Goal: Find specific page/section: Find specific page/section

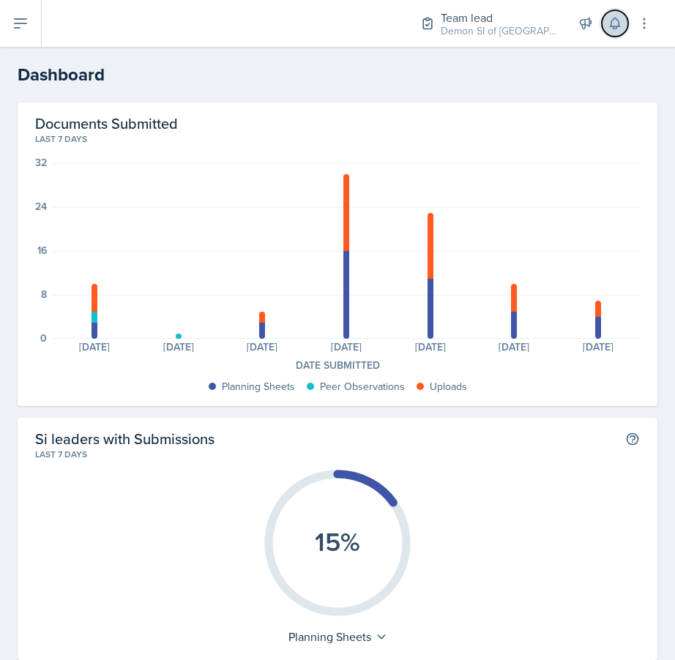
click at [612, 34] on button at bounding box center [615, 23] width 26 height 26
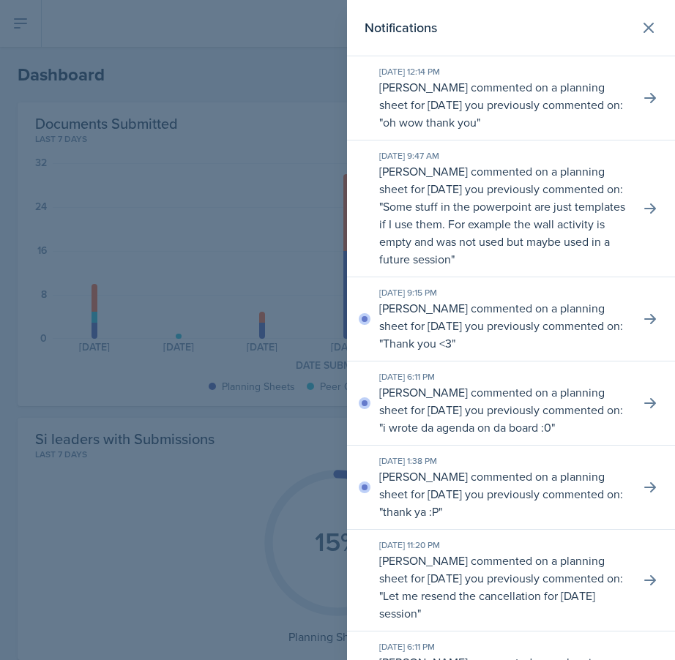
click at [47, 362] on div at bounding box center [337, 330] width 675 height 660
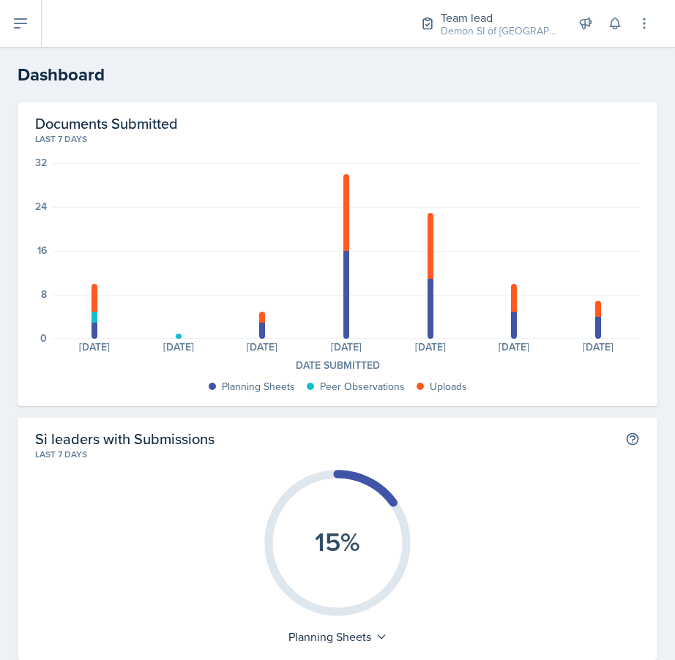
click at [24, 51] on header "Dashboard" at bounding box center [337, 75] width 675 height 56
click at [26, 29] on icon at bounding box center [21, 24] width 18 height 18
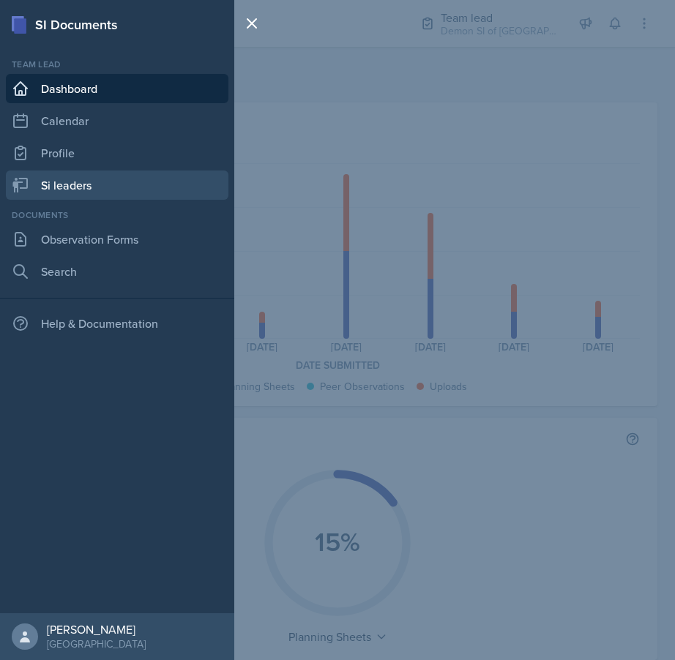
click at [88, 190] on link "Si leaders" at bounding box center [117, 185] width 223 height 29
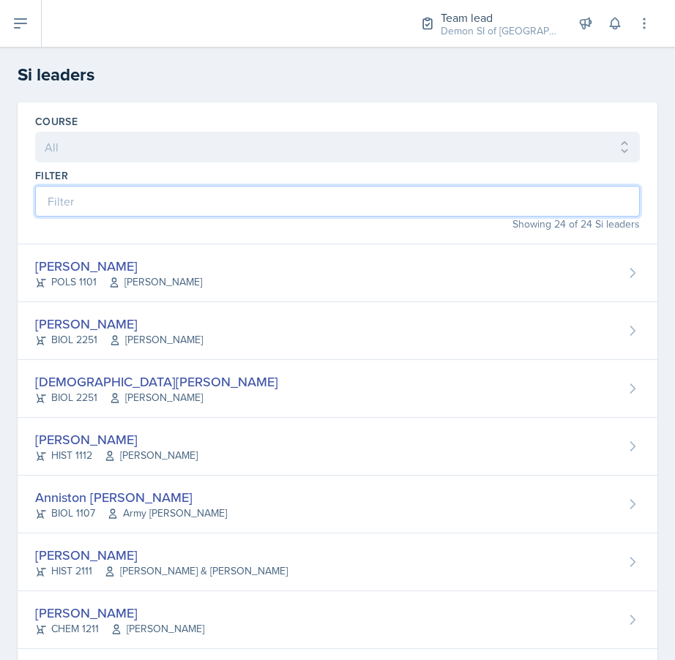
click at [116, 212] on input at bounding box center [337, 201] width 605 height 31
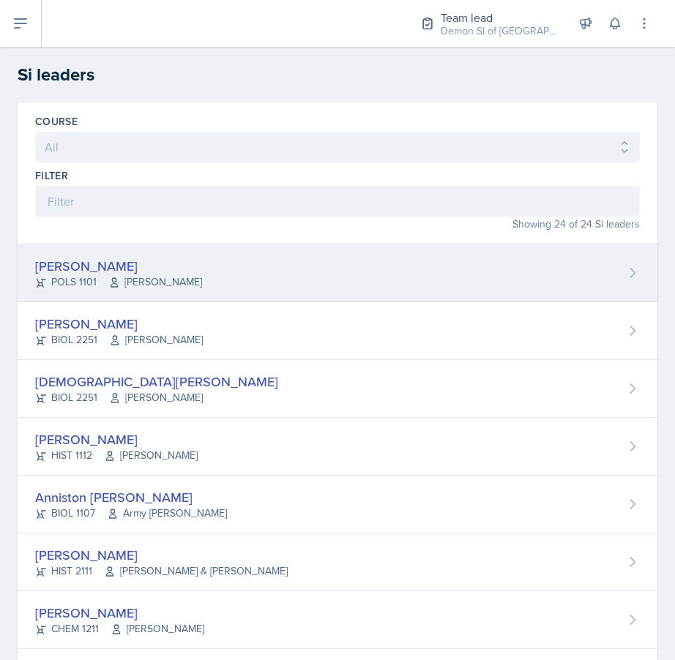
click at [81, 257] on div "Malk Almimar" at bounding box center [118, 266] width 167 height 20
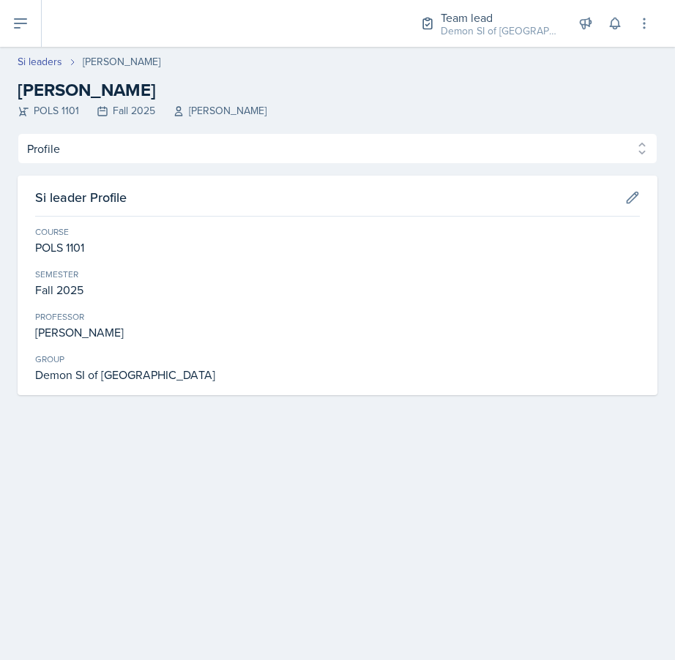
click at [119, 113] on div "POLS 1101 Fall 2025 John Moran" at bounding box center [338, 110] width 640 height 15
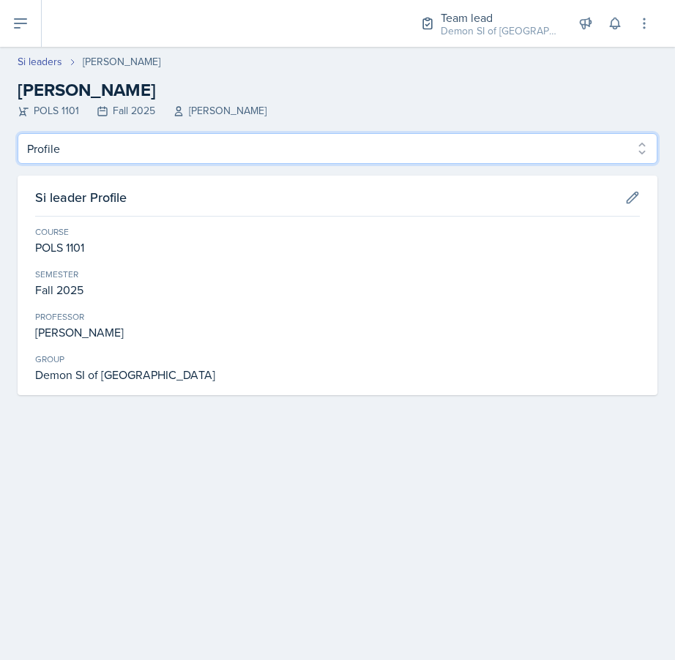
click at [136, 159] on select "Profile Planning Sheets Observation Forms Uploads" at bounding box center [338, 148] width 640 height 31
select select "Observation Forms"
click at [18, 133] on select "Profile Planning Sheets Observation Forms Uploads" at bounding box center [338, 148] width 640 height 31
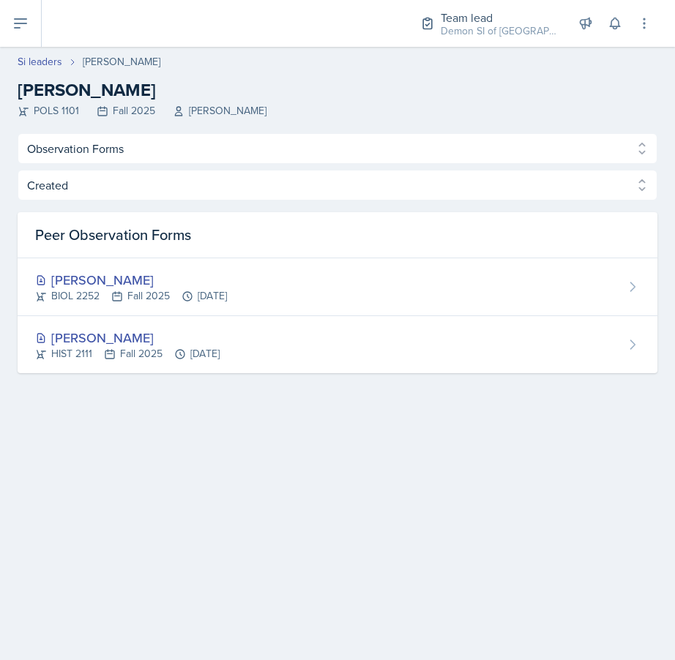
click at [37, 70] on div "Si leaders Malk Almimar Malk Almimar POLS 1101 Fall 2025 John Moran" at bounding box center [337, 86] width 675 height 64
click at [37, 57] on link "Si leaders" at bounding box center [40, 61] width 45 height 15
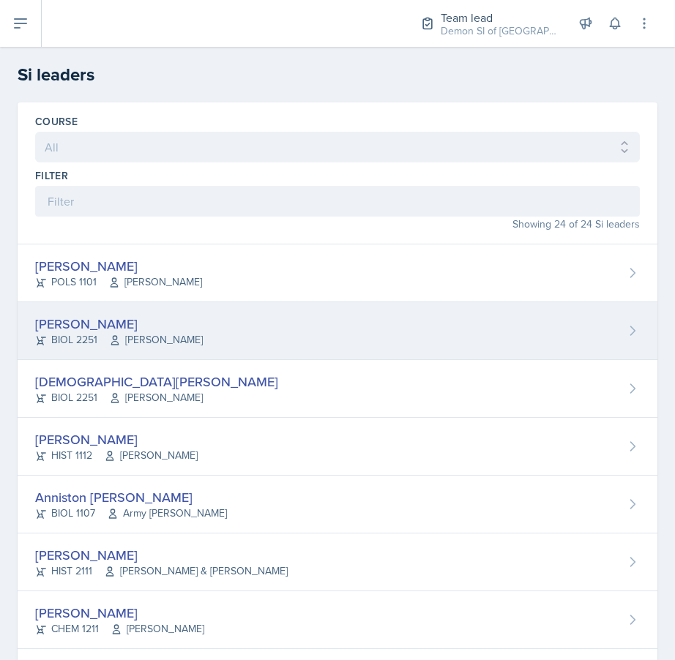
click at [83, 321] on div "Rhema Arnold" at bounding box center [119, 324] width 168 height 20
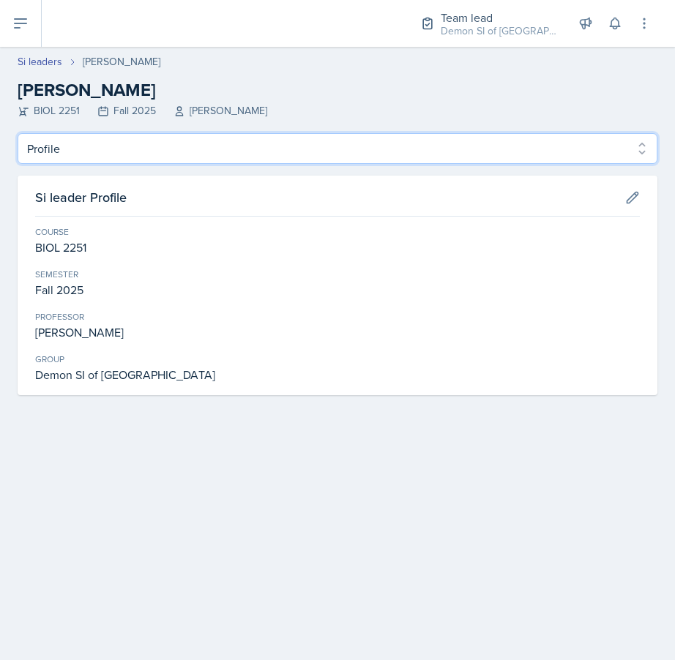
click at [108, 151] on select "Profile Planning Sheets Observation Forms Uploads" at bounding box center [338, 148] width 640 height 31
select select "Observation Forms"
click at [18, 133] on select "Profile Planning Sheets Observation Forms Uploads" at bounding box center [338, 148] width 640 height 31
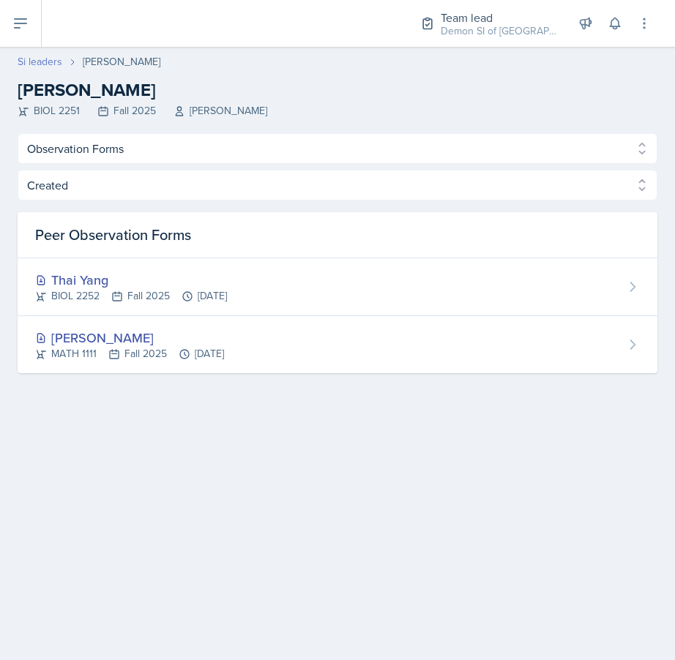
click at [39, 61] on link "Si leaders" at bounding box center [40, 61] width 45 height 15
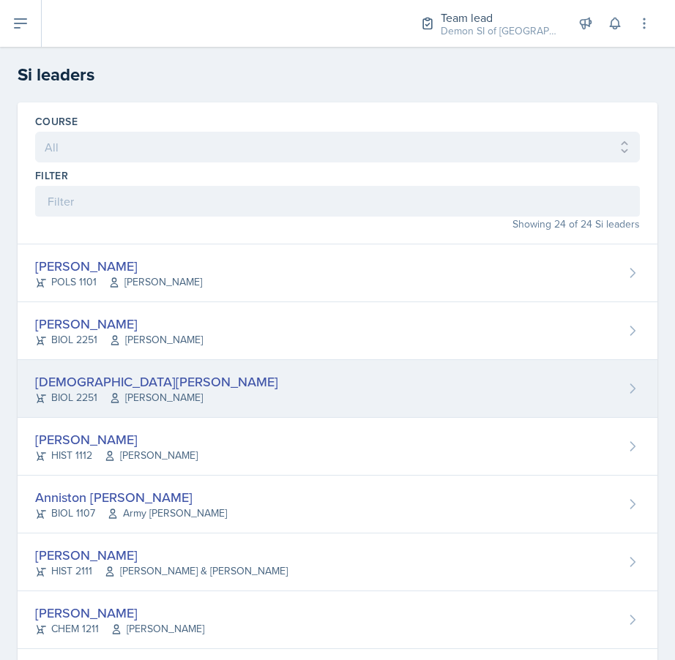
click at [61, 373] on div "Christian Black" at bounding box center [156, 382] width 243 height 20
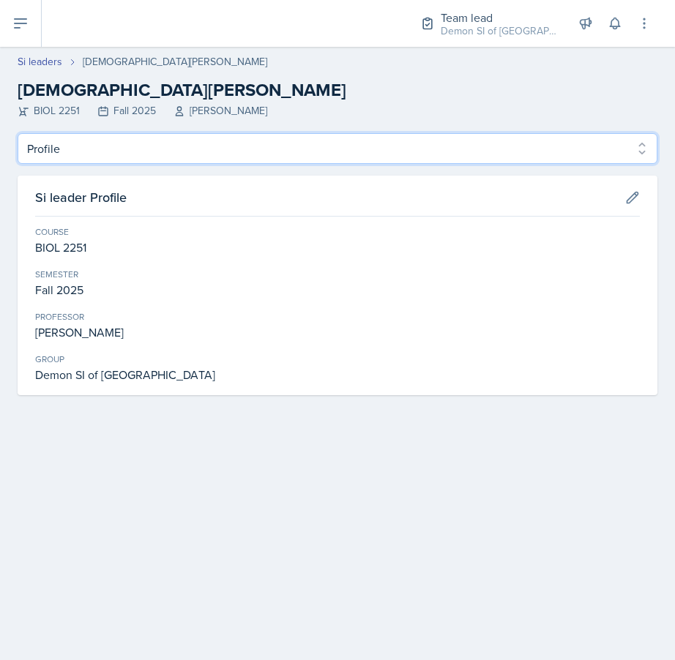
click at [105, 143] on select "Profile Planning Sheets Observation Forms Uploads" at bounding box center [338, 148] width 640 height 31
click at [18, 133] on select "Profile Planning Sheets Observation Forms Uploads" at bounding box center [338, 148] width 640 height 31
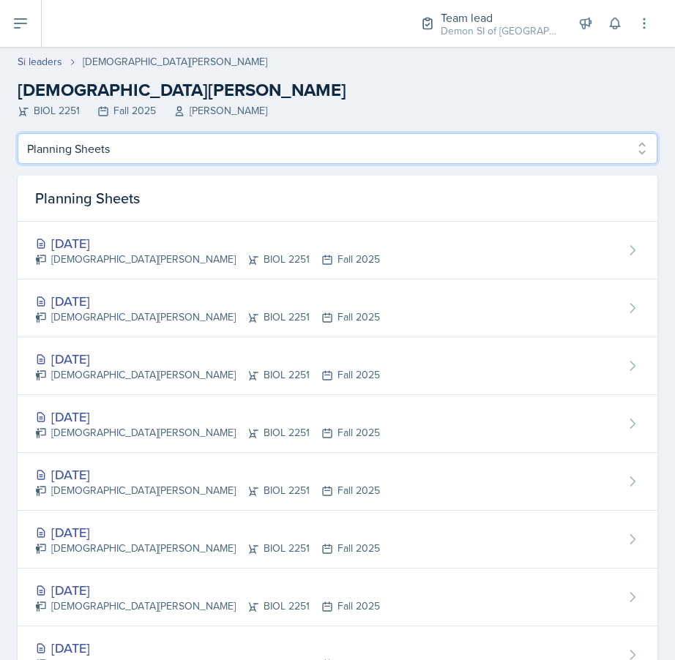
click at [100, 150] on select "Profile Planning Sheets Observation Forms Uploads" at bounding box center [338, 148] width 640 height 31
select select "Observation Forms"
click at [18, 133] on select "Profile Planning Sheets Observation Forms Uploads" at bounding box center [338, 148] width 640 height 31
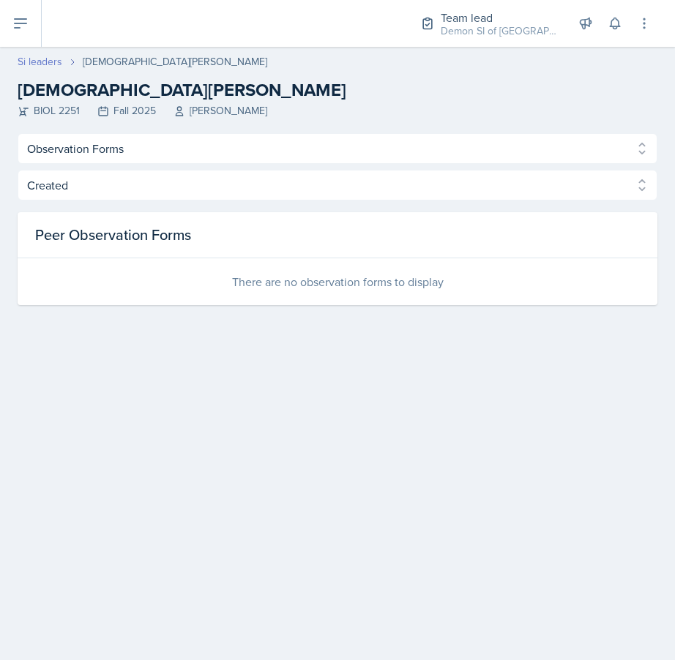
click at [41, 56] on link "Si leaders" at bounding box center [40, 61] width 45 height 15
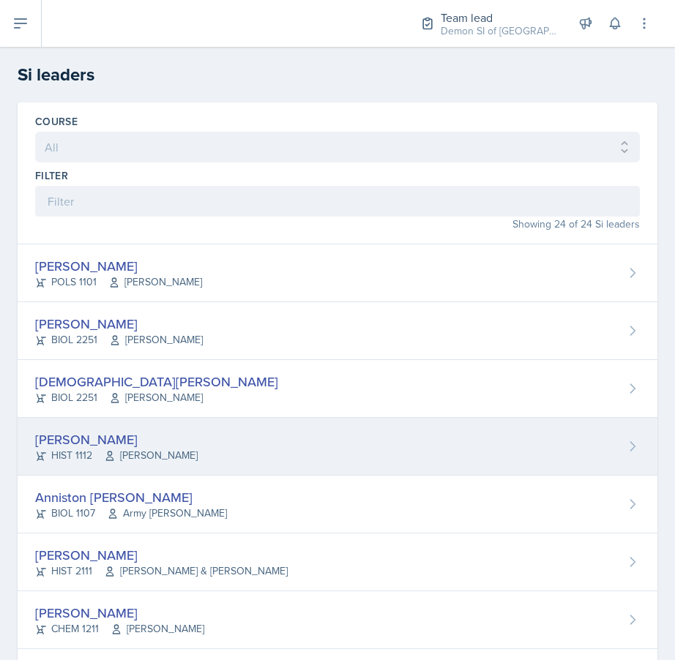
click at [58, 448] on div "HIST 1112 Kent Bailey" at bounding box center [116, 455] width 162 height 15
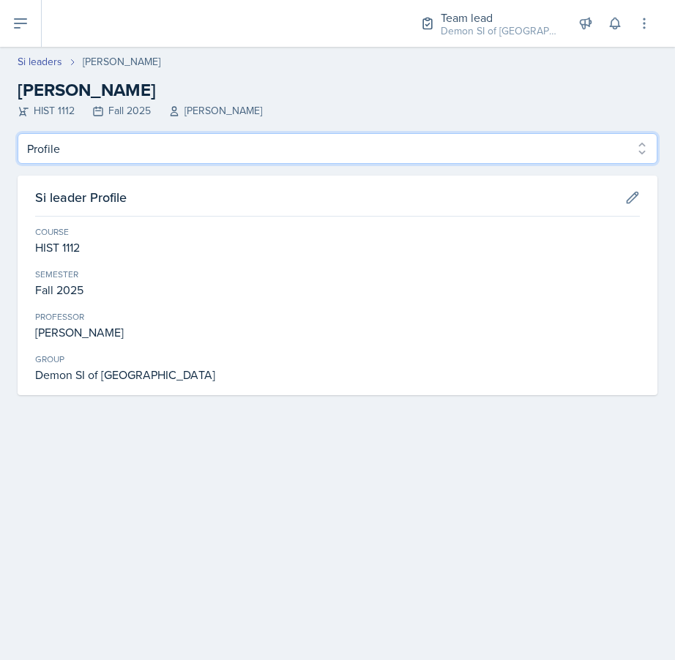
click at [89, 134] on select "Profile Planning Sheets Observation Forms Uploads" at bounding box center [338, 148] width 640 height 31
select select "Observation Forms"
click at [18, 133] on select "Profile Planning Sheets Observation Forms Uploads" at bounding box center [338, 148] width 640 height 31
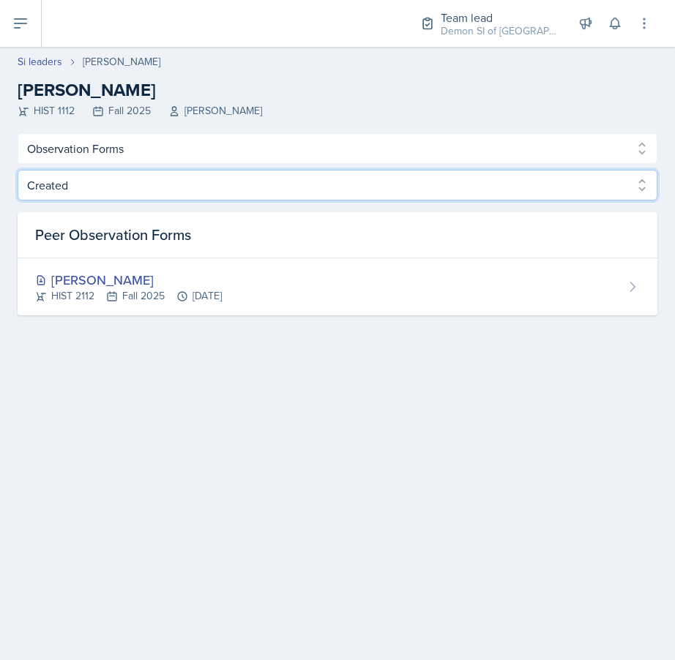
click at [128, 184] on select "Created Observed" at bounding box center [338, 185] width 640 height 31
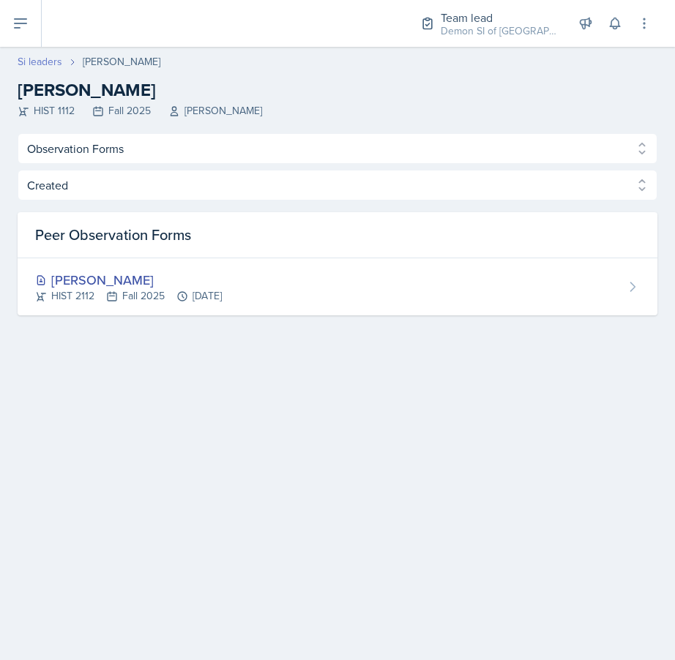
click at [48, 66] on link "Si leaders" at bounding box center [40, 61] width 45 height 15
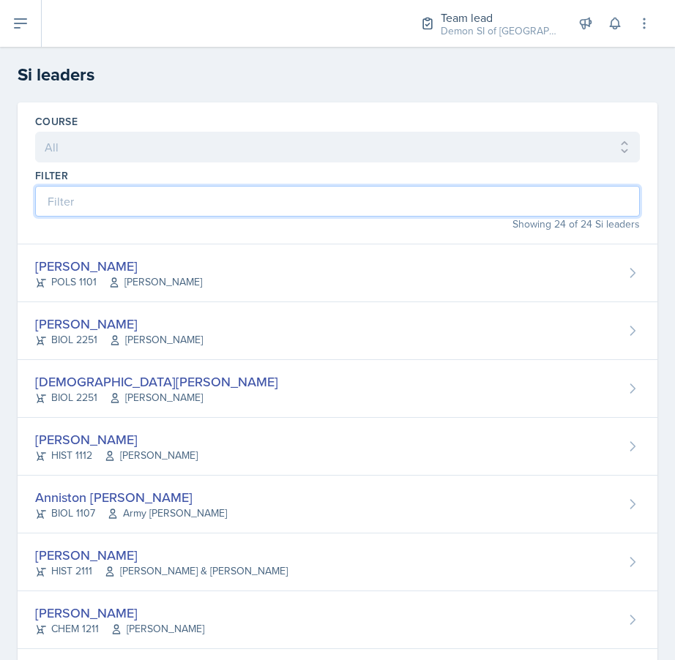
click at [97, 195] on input at bounding box center [337, 201] width 605 height 31
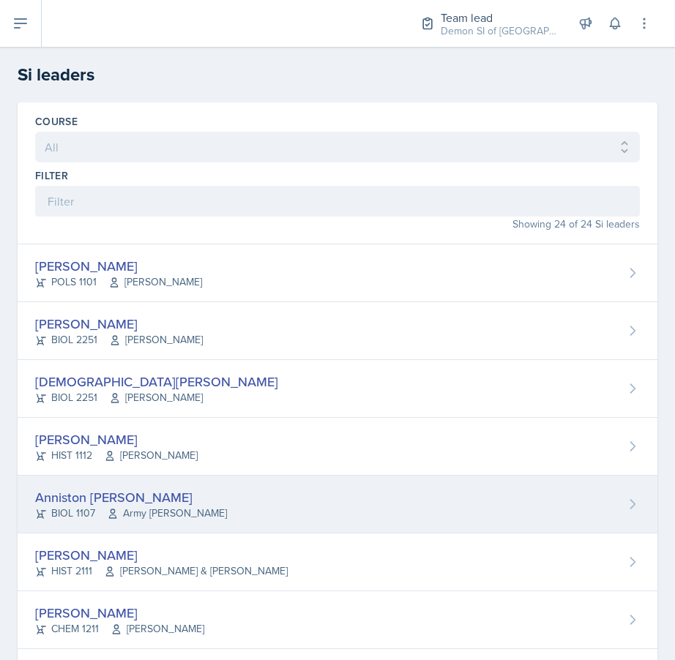
click at [146, 499] on div "Anniston Boyanton" at bounding box center [131, 497] width 192 height 20
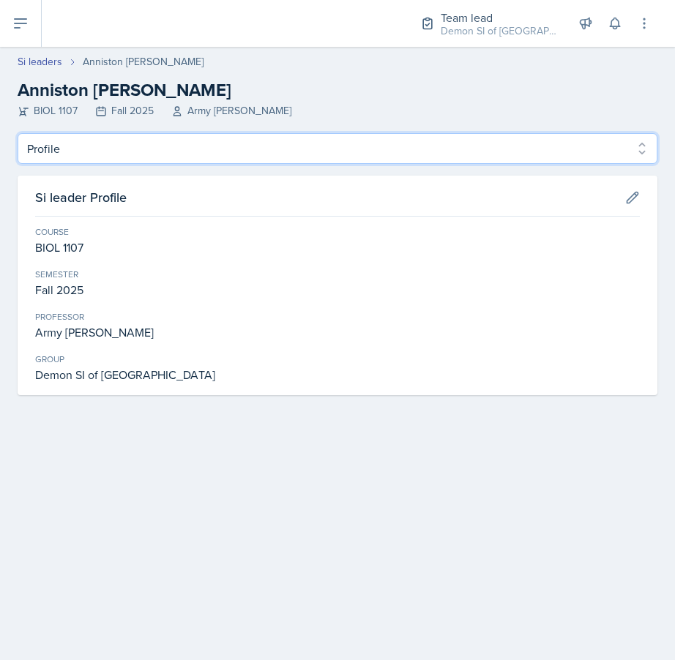
click at [124, 155] on select "Profile Planning Sheets Observation Forms Uploads" at bounding box center [338, 148] width 640 height 31
select select "Observation Forms"
click at [18, 133] on select "Profile Planning Sheets Observation Forms Uploads" at bounding box center [338, 148] width 640 height 31
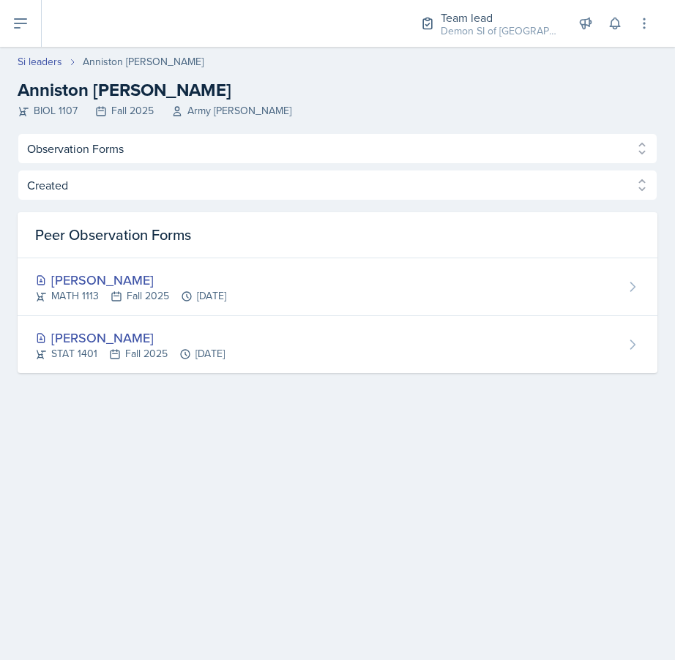
click at [47, 70] on div "Si leaders Anniston Boyanton Anniston Boyanton BIOL 1107 Fall 2025 Army Lester" at bounding box center [337, 86] width 675 height 64
click at [42, 56] on link "Si leaders" at bounding box center [40, 61] width 45 height 15
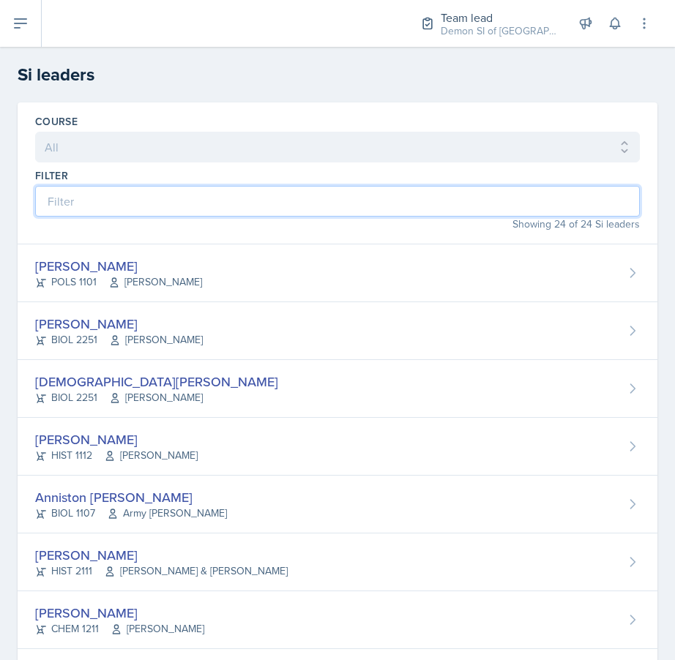
click at [108, 198] on input at bounding box center [337, 201] width 605 height 31
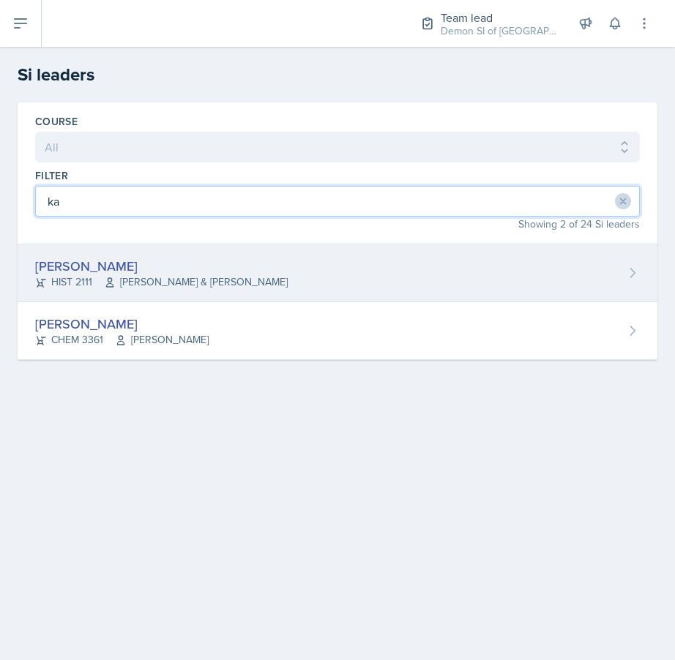
type input "ka"
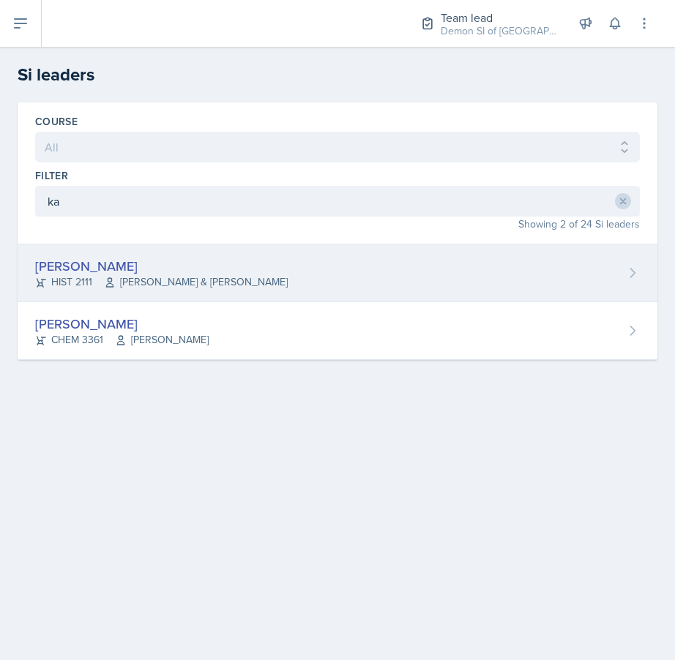
click at [105, 264] on div "Kate Brainerd" at bounding box center [161, 266] width 253 height 20
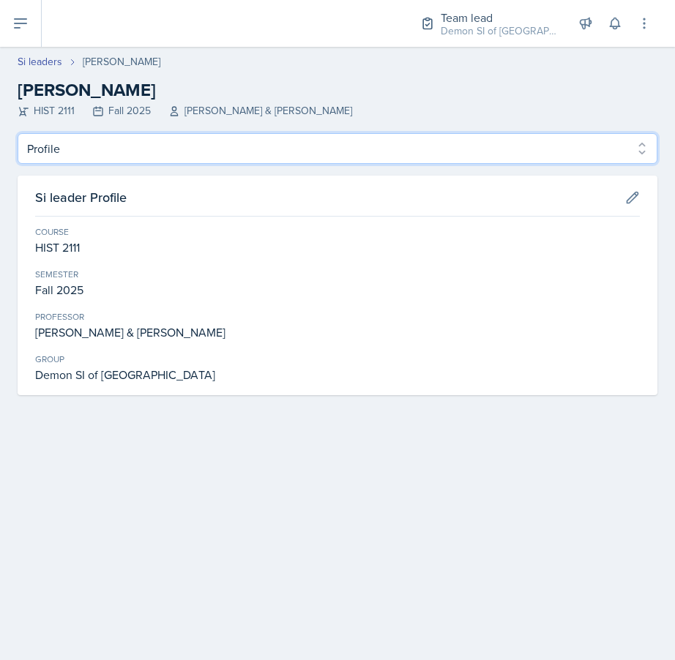
click at [89, 146] on select "Profile Planning Sheets Observation Forms Uploads" at bounding box center [338, 148] width 640 height 31
select select "Observation Forms"
click at [18, 133] on select "Profile Planning Sheets Observation Forms Uploads" at bounding box center [338, 148] width 640 height 31
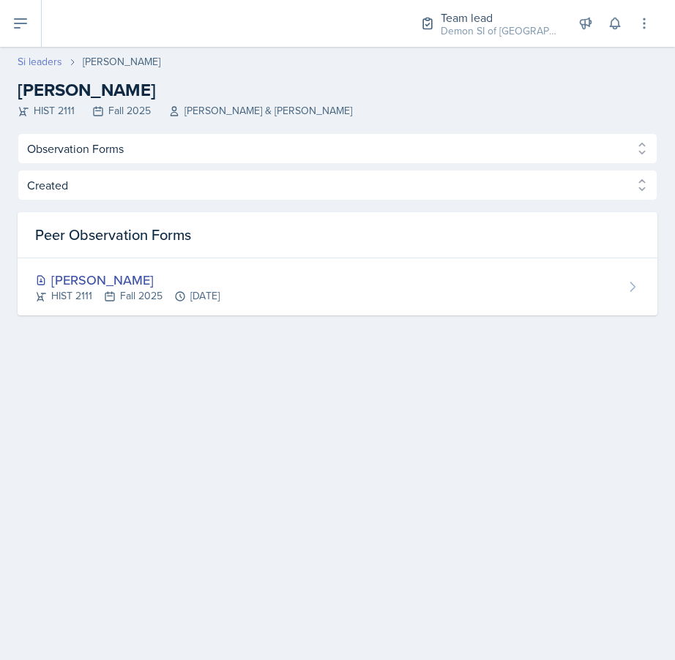
click at [48, 60] on link "Si leaders" at bounding box center [40, 61] width 45 height 15
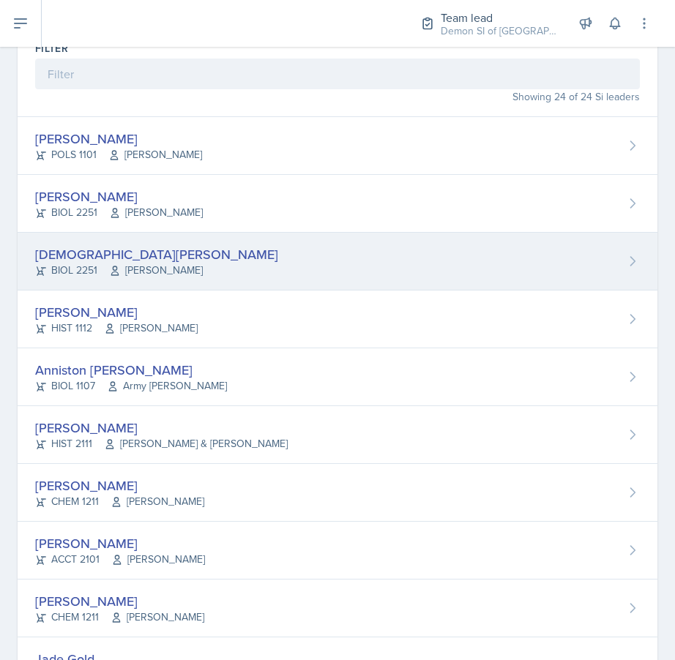
scroll to position [133, 0]
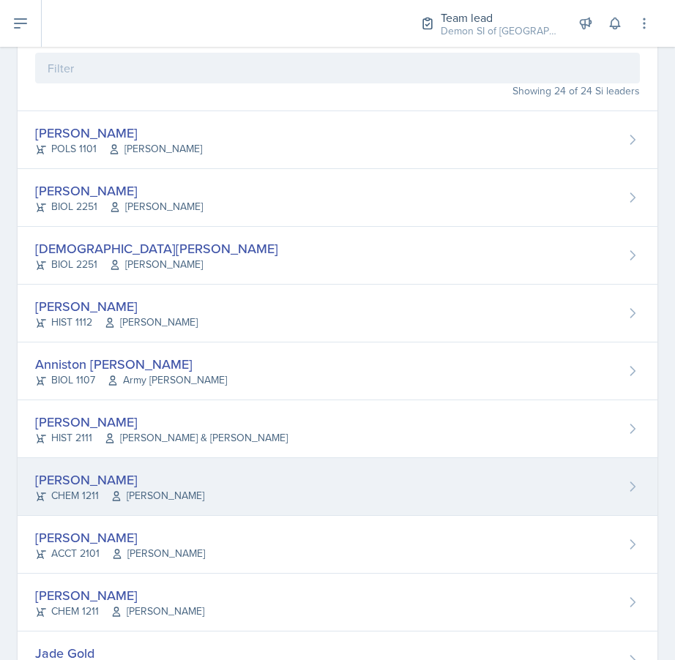
click at [31, 477] on div "Mia Burford CHEM 1211 Christopher Sumner" at bounding box center [338, 487] width 640 height 58
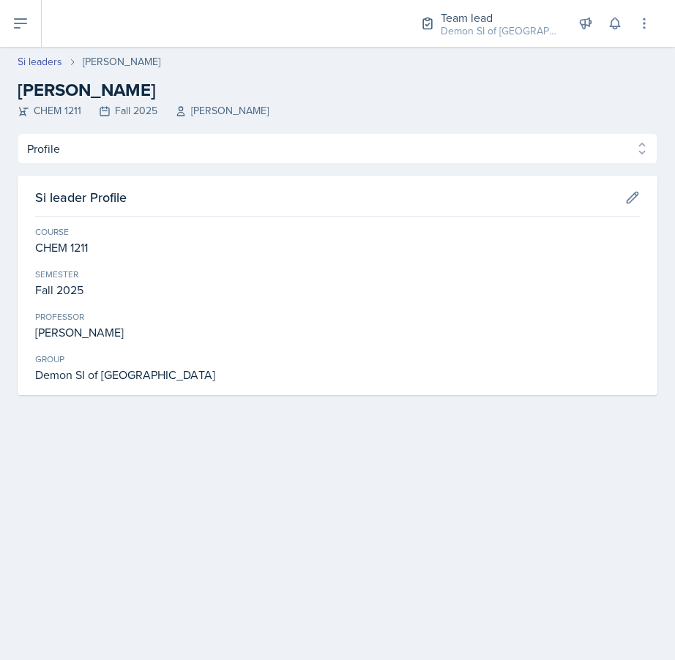
click at [38, 51] on header "Si leaders Mia Burford Mia Burford CHEM 1211 Fall 2025 Christopher Sumner" at bounding box center [337, 90] width 675 height 86
click at [38, 57] on link "Si leaders" at bounding box center [40, 61] width 45 height 15
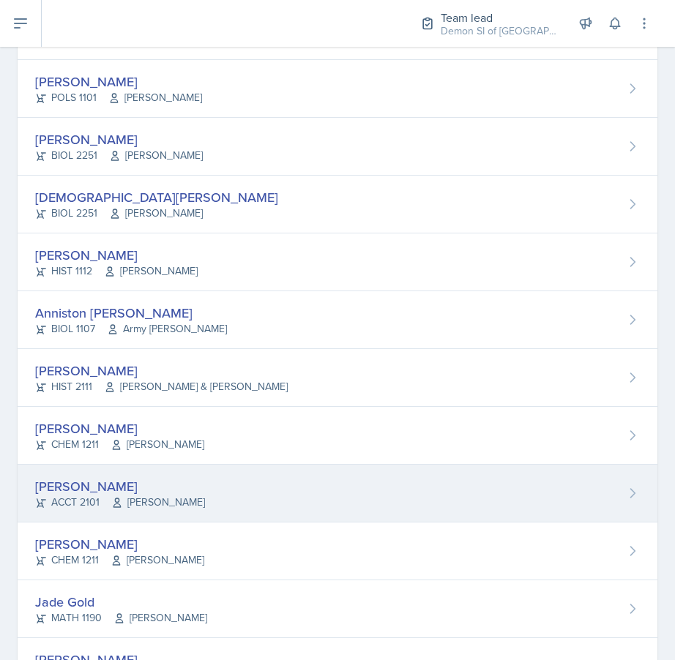
scroll to position [190, 0]
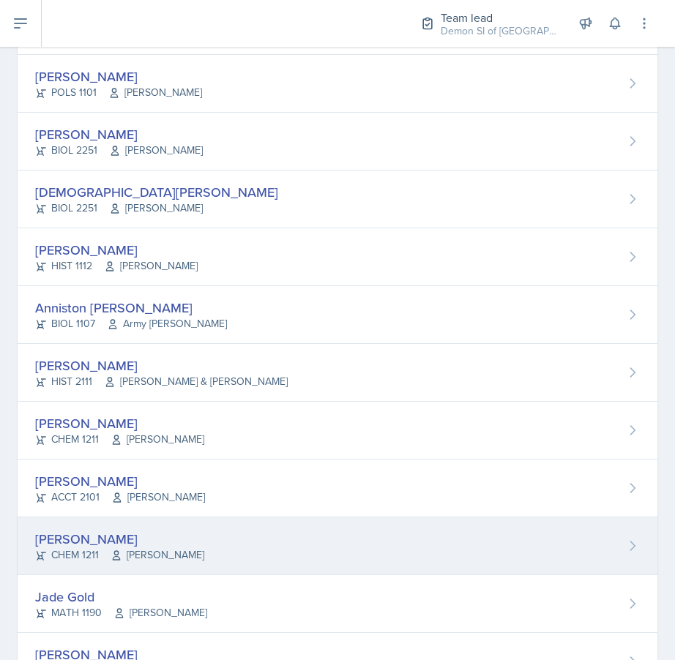
click at [60, 537] on div "Anais Gjergji" at bounding box center [119, 539] width 169 height 20
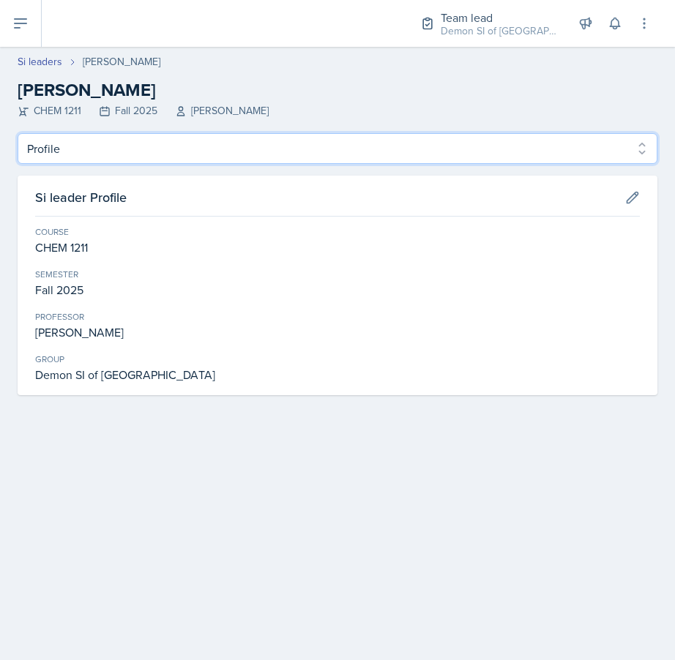
click at [88, 147] on select "Profile Planning Sheets Observation Forms Uploads" at bounding box center [338, 148] width 640 height 31
select select "Observation Forms"
click at [18, 133] on select "Profile Planning Sheets Observation Forms Uploads" at bounding box center [338, 148] width 640 height 31
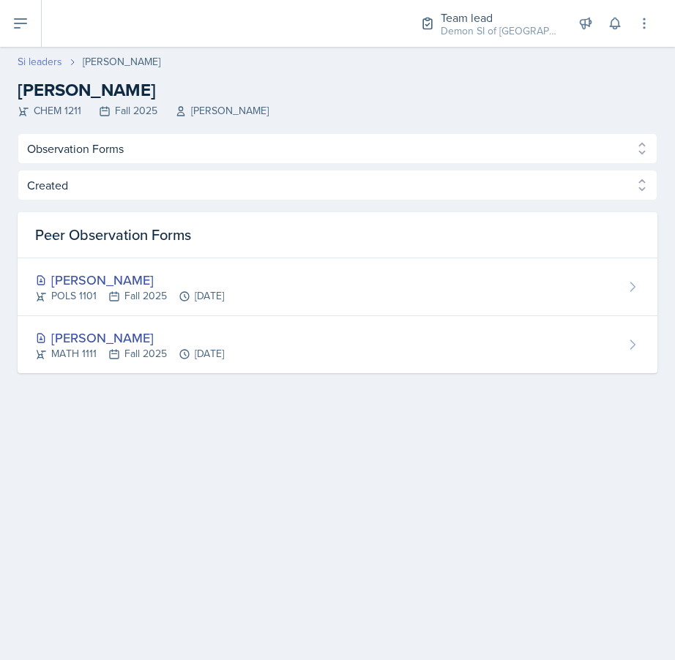
click at [41, 57] on link "Si leaders" at bounding box center [40, 61] width 45 height 15
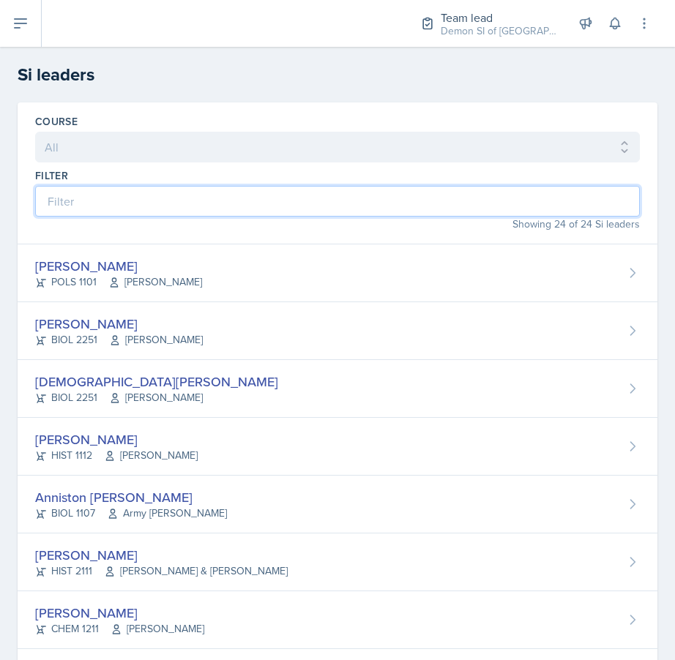
click at [73, 194] on input at bounding box center [337, 201] width 605 height 31
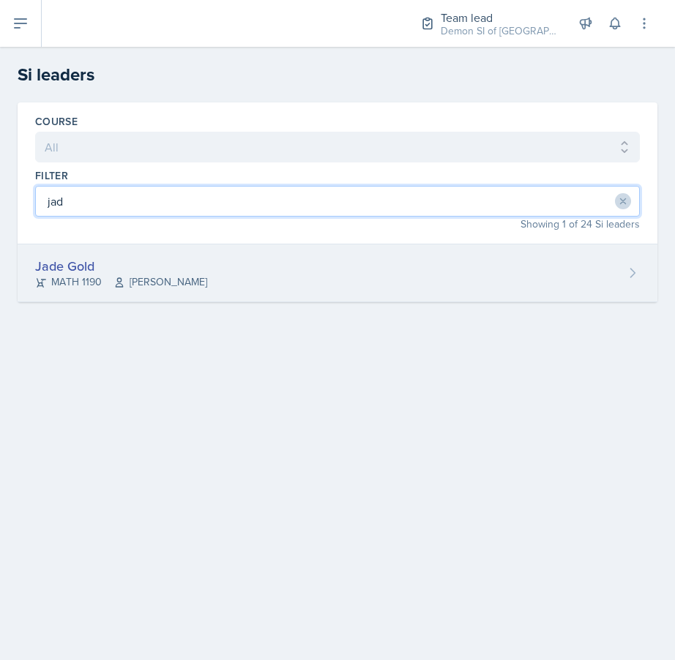
type input "jad"
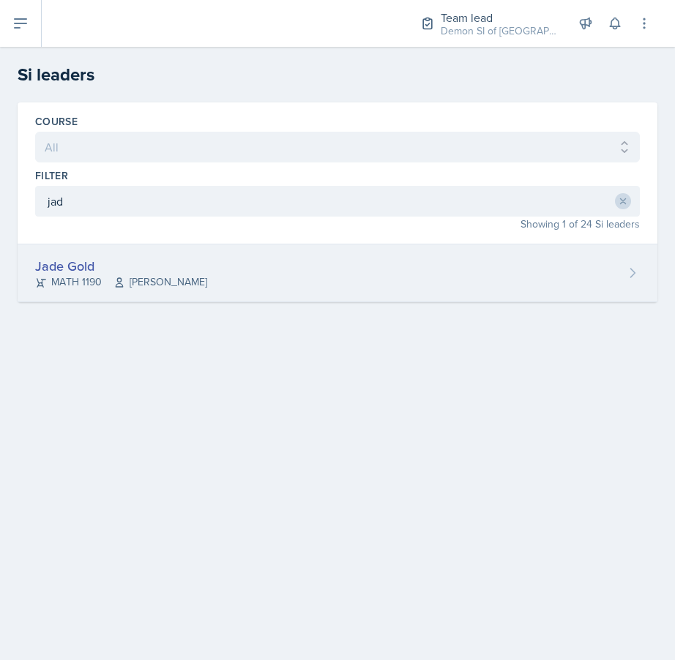
click at [88, 258] on div "Jade Gold" at bounding box center [121, 266] width 172 height 20
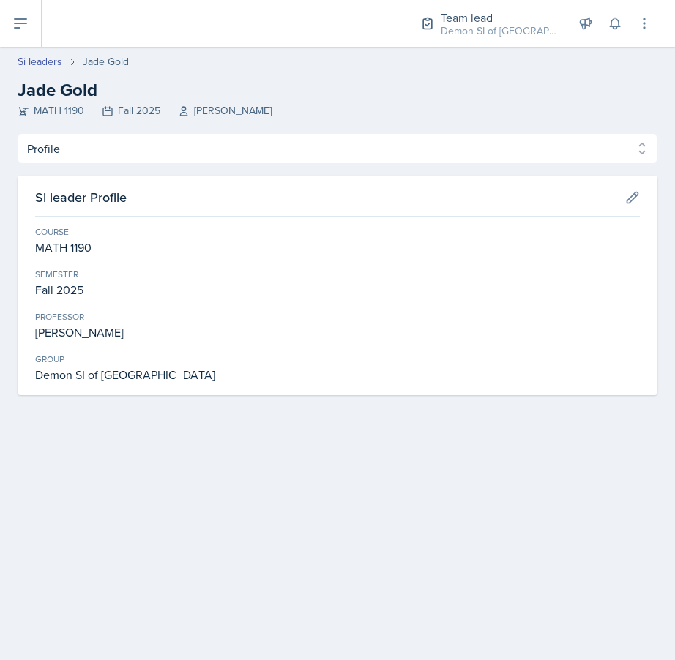
click at [132, 165] on div "Profile Planning Sheets Observation Forms Uploads Profile Planning Sheets Obser…" at bounding box center [338, 264] width 640 height 262
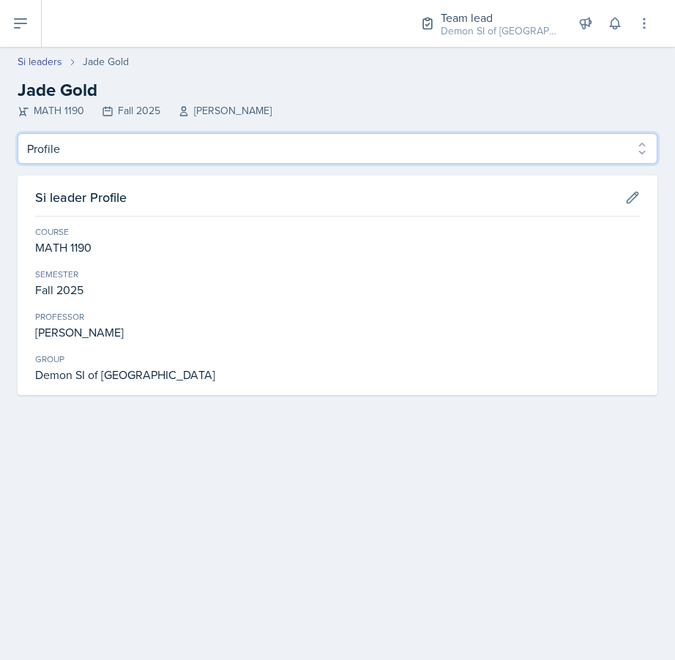
click at [127, 150] on select "Profile Planning Sheets Observation Forms Uploads" at bounding box center [338, 148] width 640 height 31
select select "Observation Forms"
click at [18, 133] on select "Profile Planning Sheets Observation Forms Uploads" at bounding box center [338, 148] width 640 height 31
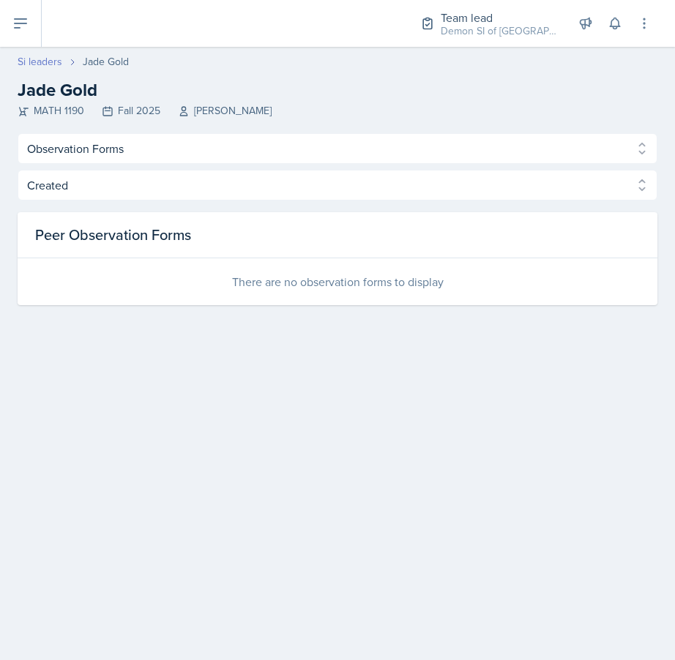
click at [34, 61] on link "Si leaders" at bounding box center [40, 61] width 45 height 15
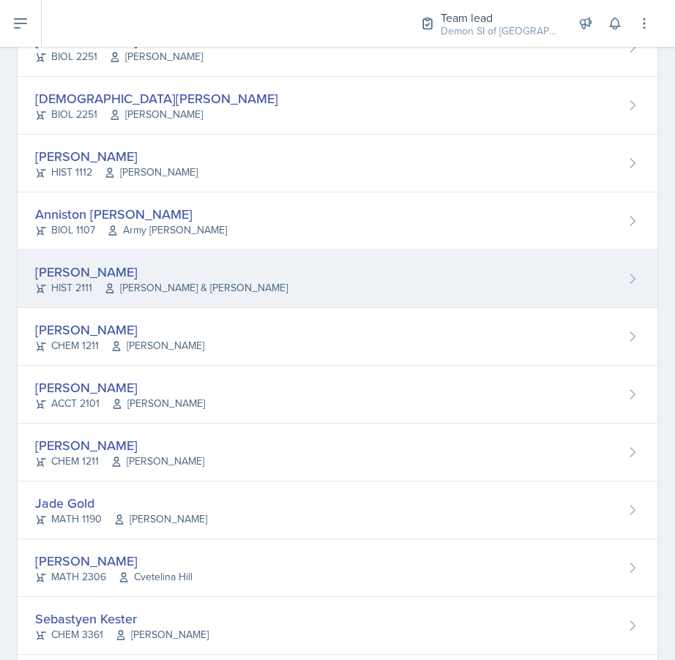
scroll to position [305, 0]
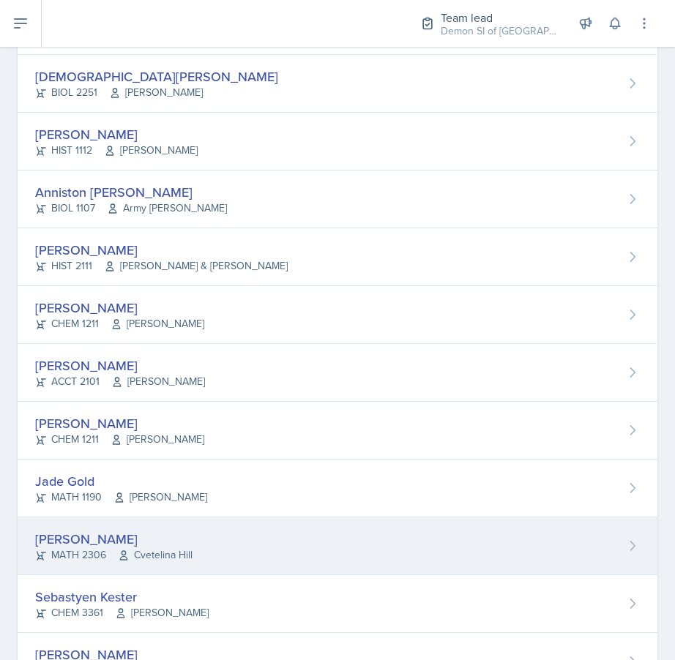
click at [98, 544] on div "Julian Jahde" at bounding box center [113, 539] width 157 height 20
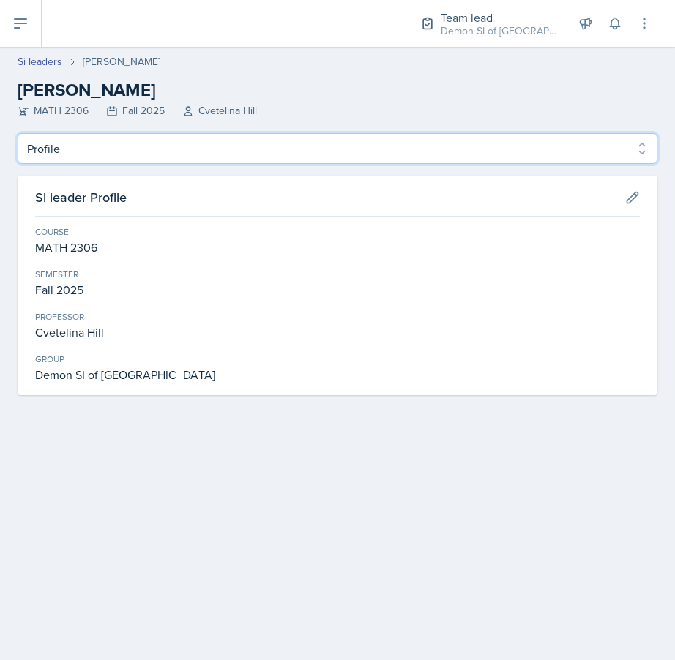
click at [93, 161] on select "Profile Planning Sheets Observation Forms Uploads" at bounding box center [338, 148] width 640 height 31
select select "Observation Forms"
click at [18, 133] on select "Profile Planning Sheets Observation Forms Uploads" at bounding box center [338, 148] width 640 height 31
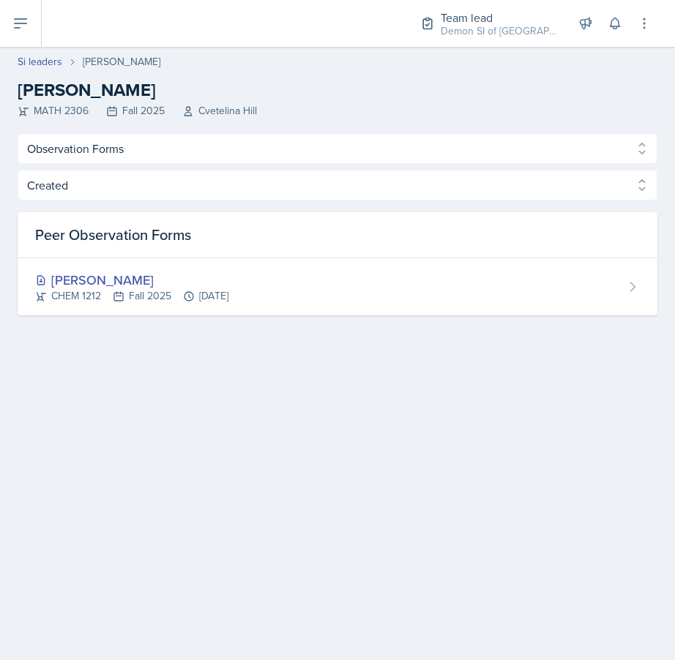
click at [78, 165] on div "Profile Planning Sheets Observation Forms Uploads Profile Planning Sheets Obser…" at bounding box center [338, 224] width 640 height 182
click at [51, 69] on link "Si leaders" at bounding box center [40, 61] width 45 height 15
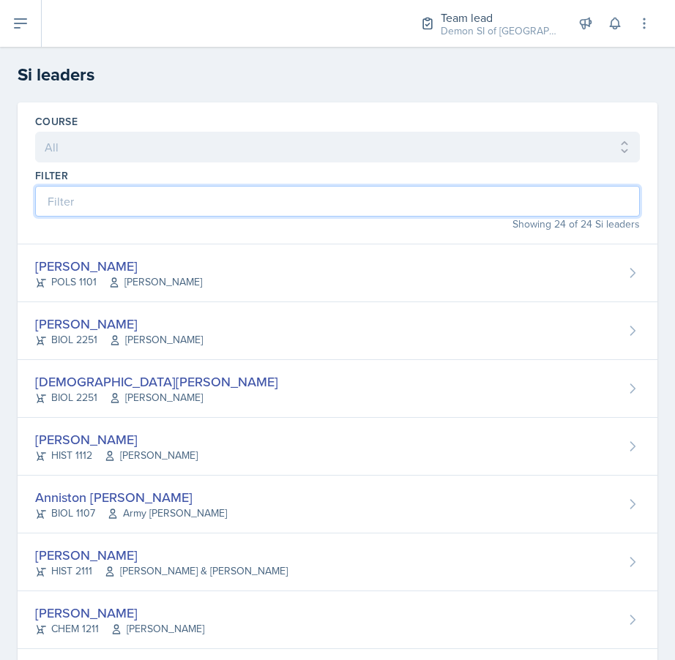
click at [61, 212] on input at bounding box center [337, 201] width 605 height 31
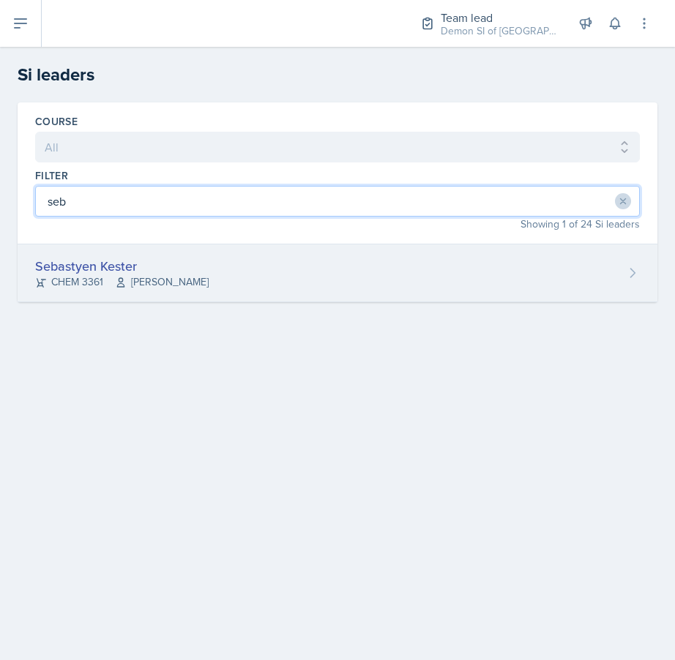
type input "seb"
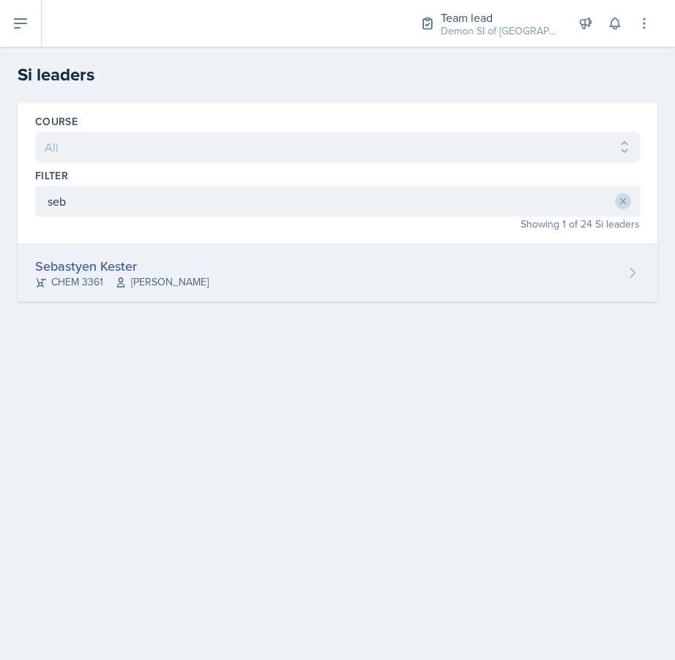
click at [59, 264] on div "Sebastyen Kester" at bounding box center [121, 266] width 173 height 20
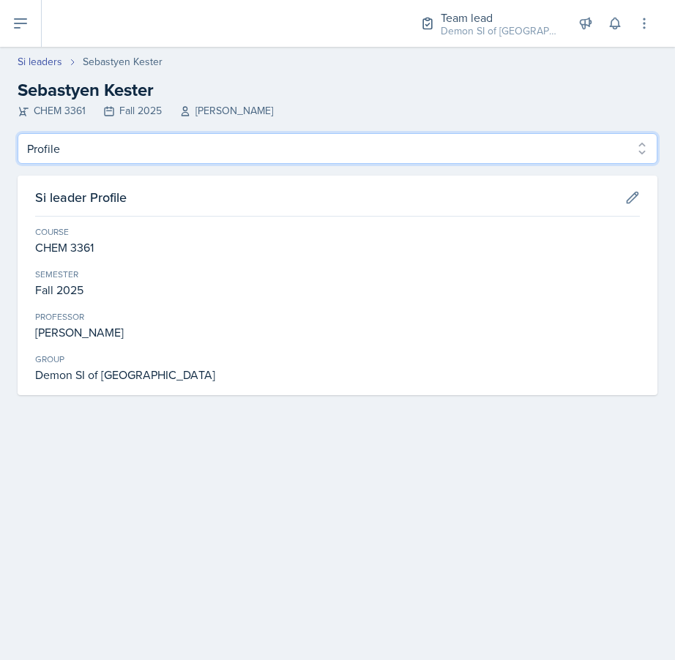
click at [83, 143] on select "Profile Planning Sheets Observation Forms Uploads" at bounding box center [338, 148] width 640 height 31
select select "Observation Forms"
click at [18, 133] on select "Profile Planning Sheets Observation Forms Uploads" at bounding box center [338, 148] width 640 height 31
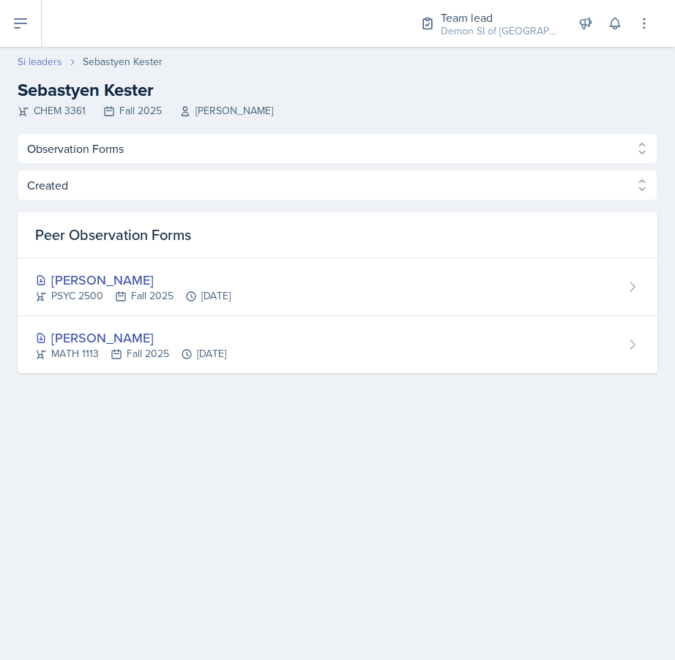
click at [42, 62] on link "Si leaders" at bounding box center [40, 61] width 45 height 15
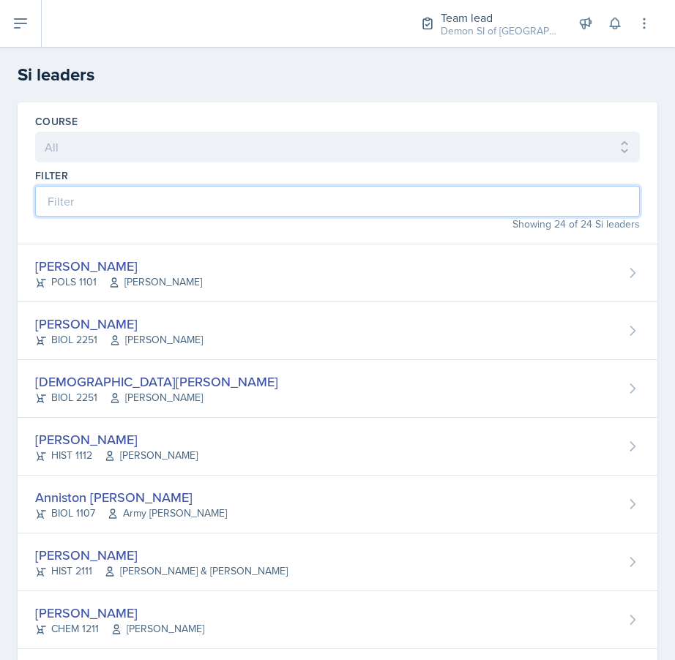
click at [90, 193] on input at bounding box center [337, 201] width 605 height 31
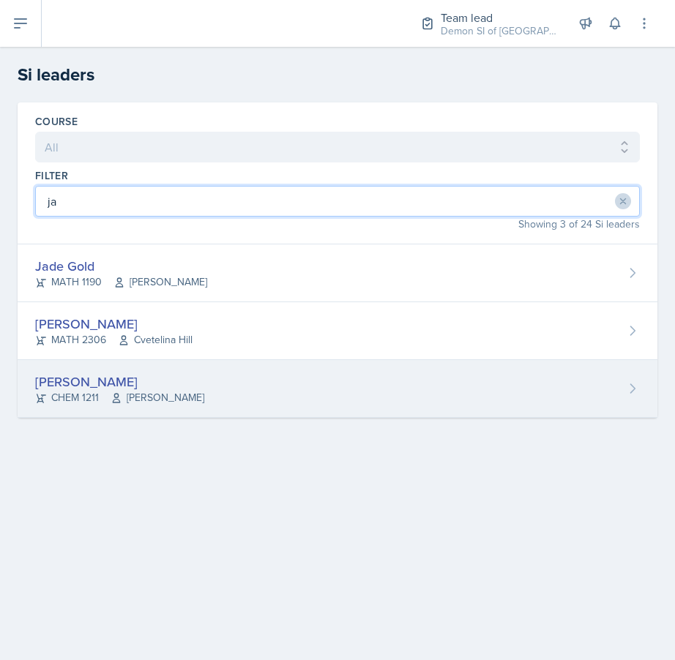
type input "ja"
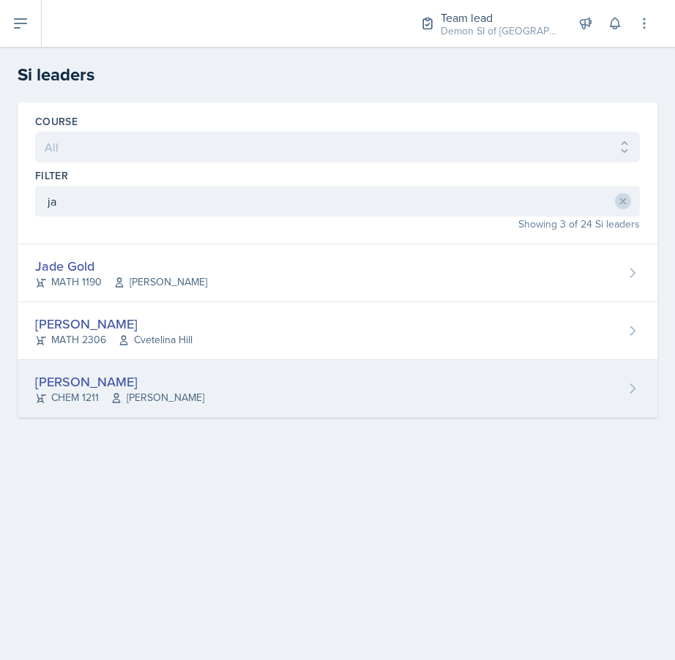
click at [66, 392] on div "CHEM 1211 Antoinette South" at bounding box center [119, 397] width 169 height 15
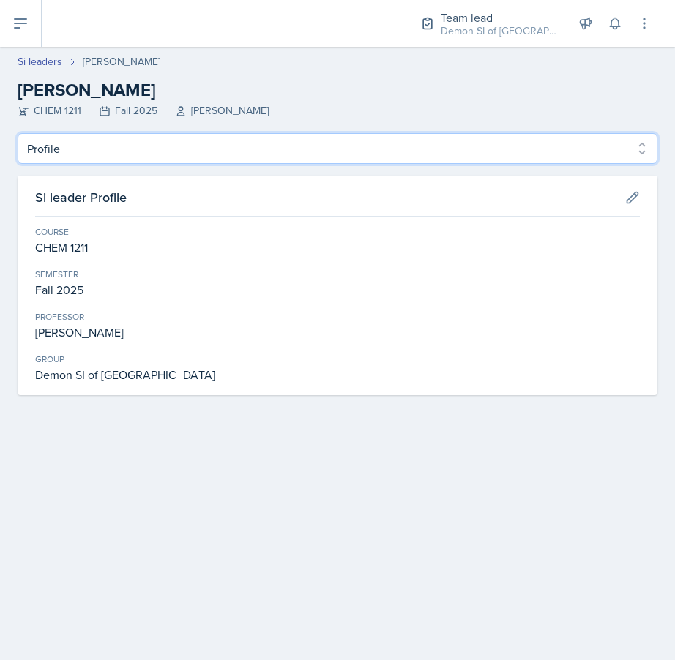
click at [90, 154] on select "Profile Planning Sheets Observation Forms Uploads" at bounding box center [338, 148] width 640 height 31
select select "Observation Forms"
click at [18, 133] on select "Profile Planning Sheets Observation Forms Uploads" at bounding box center [338, 148] width 640 height 31
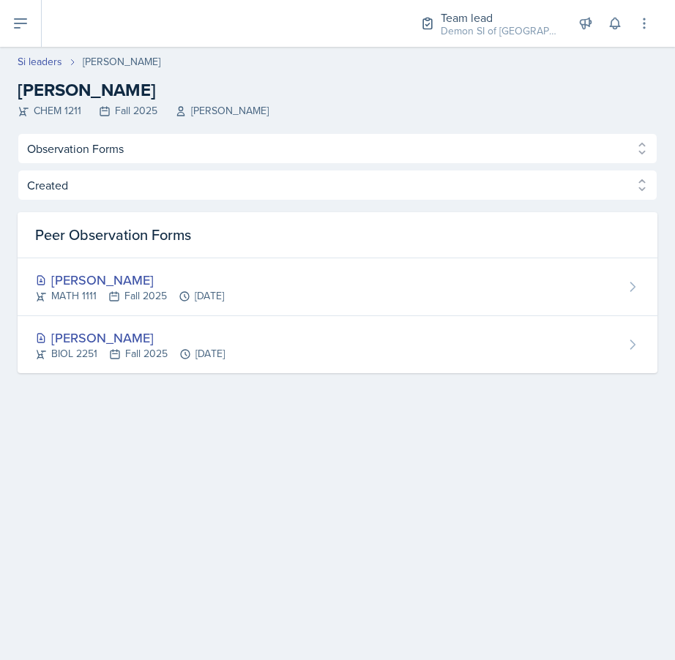
click at [58, 124] on header "Si leaders Jaqueline Martinez Jaqueline Martinez CHEM 1211 Fall 2025 Antoinette…" at bounding box center [337, 90] width 675 height 86
click at [45, 65] on link "Si leaders" at bounding box center [40, 61] width 45 height 15
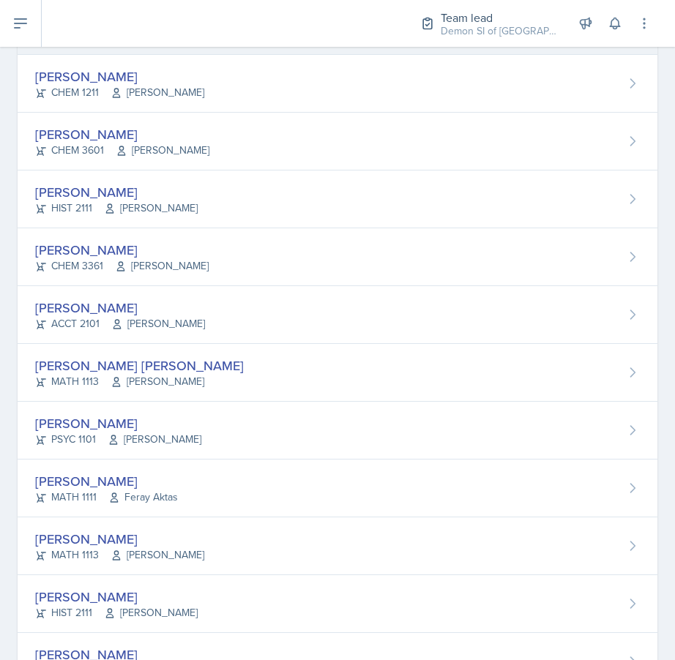
scroll to position [1006, 0]
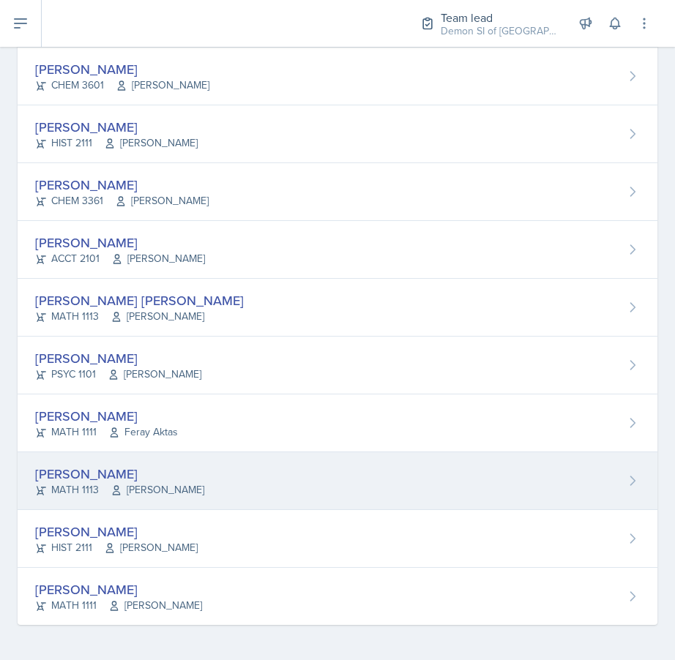
click at [97, 484] on div "MATH 1113 Ben Sloop" at bounding box center [119, 489] width 169 height 15
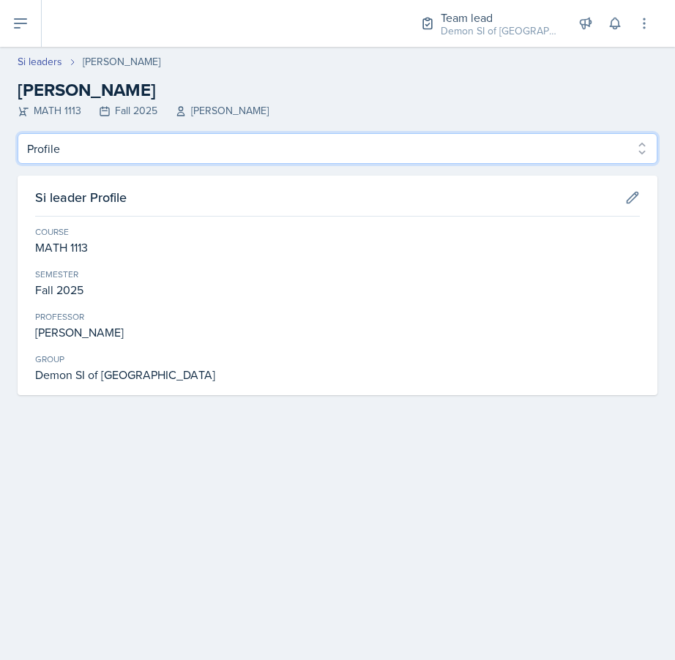
click at [130, 153] on select "Profile Planning Sheets Observation Forms Uploads" at bounding box center [338, 148] width 640 height 31
click at [18, 133] on select "Profile Planning Sheets Observation Forms Uploads" at bounding box center [338, 148] width 640 height 31
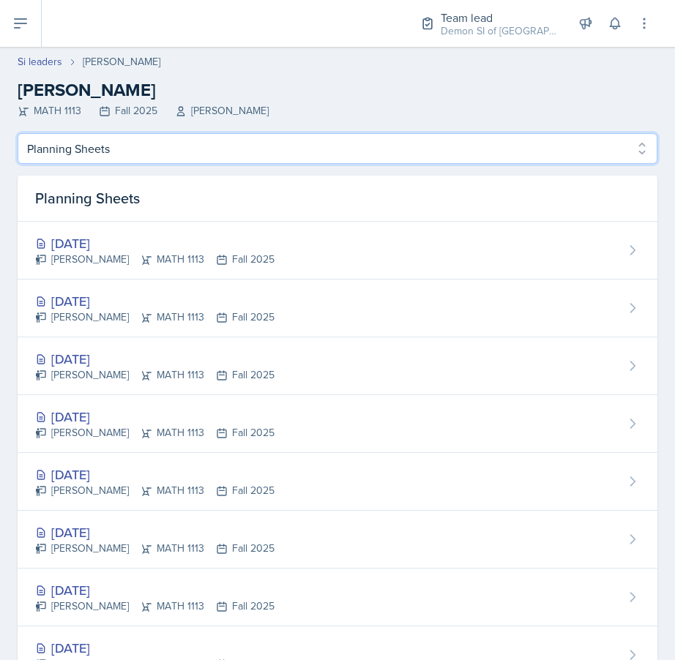
click at [130, 159] on select "Profile Planning Sheets Observation Forms Uploads" at bounding box center [338, 148] width 640 height 31
select select "Observation Forms"
click at [18, 133] on select "Profile Planning Sheets Observation Forms Uploads" at bounding box center [338, 148] width 640 height 31
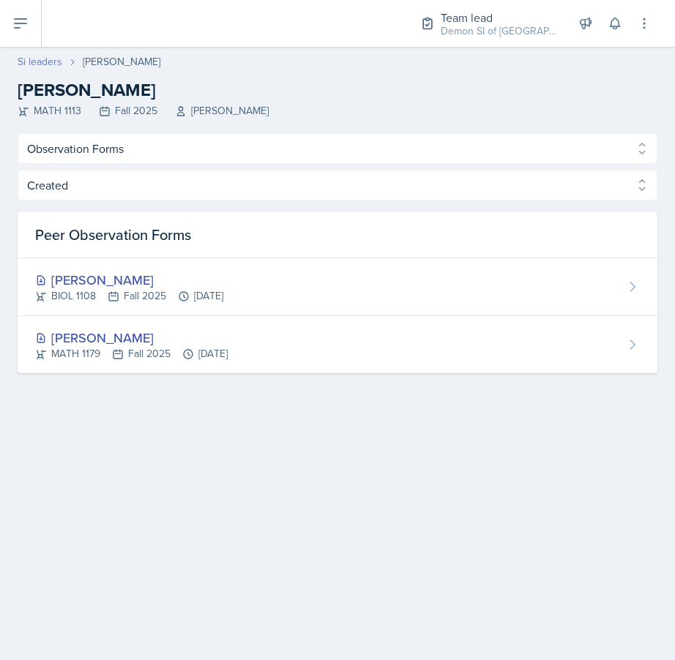
click at [42, 61] on link "Si leaders" at bounding box center [40, 61] width 45 height 15
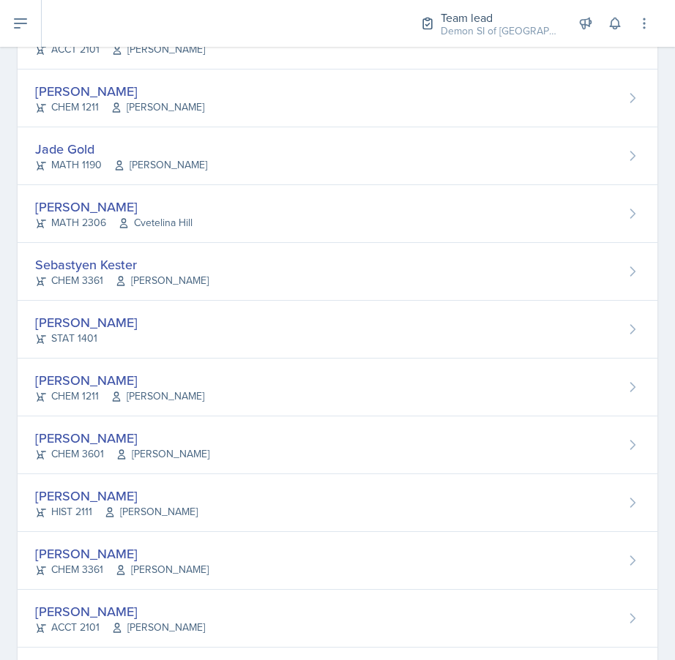
scroll to position [1006, 0]
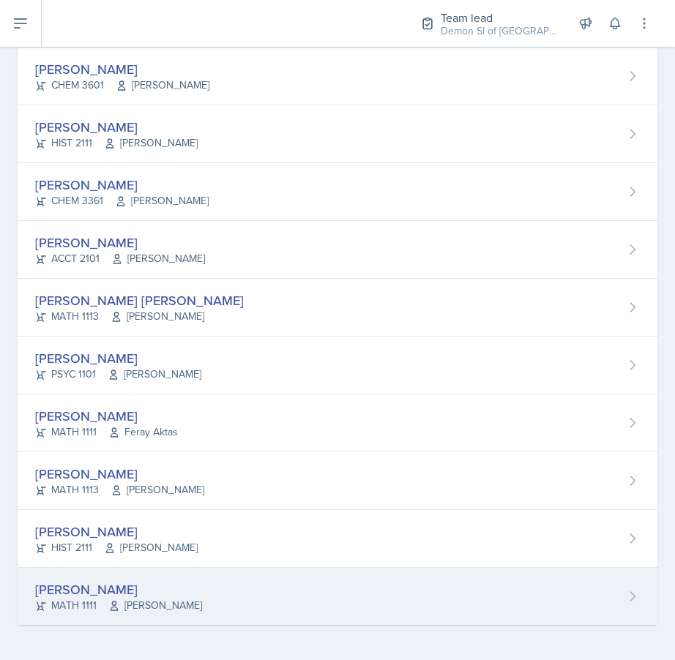
click at [53, 583] on div "Elizabeth Yalew" at bounding box center [118, 590] width 167 height 20
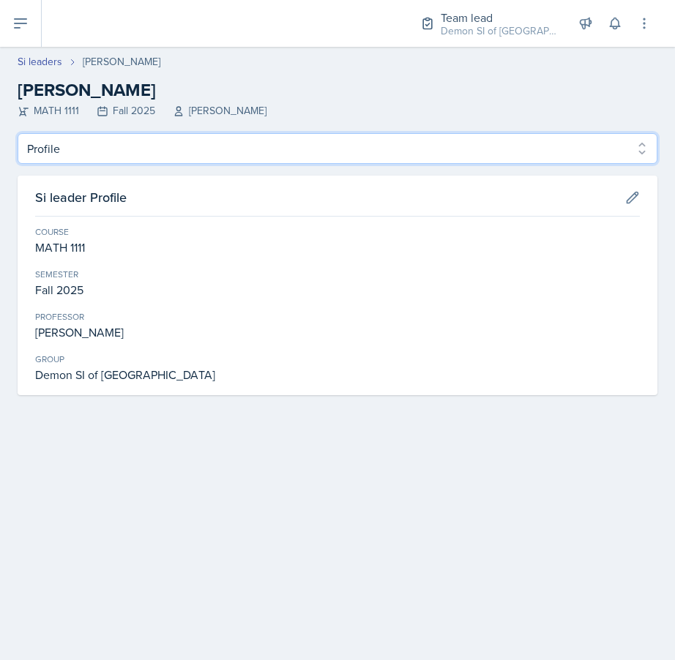
click at [127, 149] on select "Profile Planning Sheets Observation Forms Uploads" at bounding box center [338, 148] width 640 height 31
select select "Observation Forms"
click at [18, 133] on select "Profile Planning Sheets Observation Forms Uploads" at bounding box center [338, 148] width 640 height 31
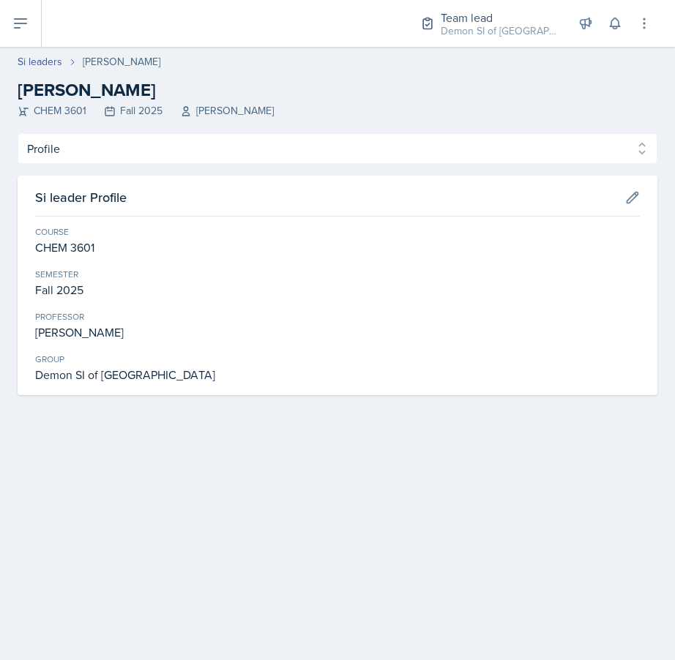
click at [138, 132] on header "Si leaders Matt Mineo Matt Mineo CHEM 3601 Fall 2025 Mark Mitchell" at bounding box center [337, 90] width 675 height 86
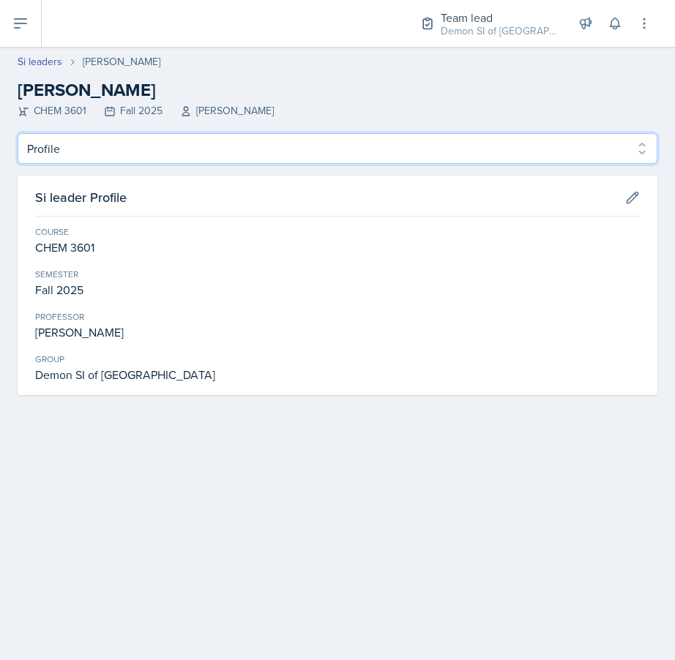
click at [138, 149] on select "Profile Planning Sheets Observation Forms Uploads" at bounding box center [338, 148] width 640 height 31
select select "Observation Forms"
click at [18, 133] on select "Profile Planning Sheets Observation Forms Uploads" at bounding box center [338, 148] width 640 height 31
click at [212, 145] on select "Profile Planning Sheets Observation Forms Uploads" at bounding box center [338, 148] width 640 height 31
select select "Observation Forms"
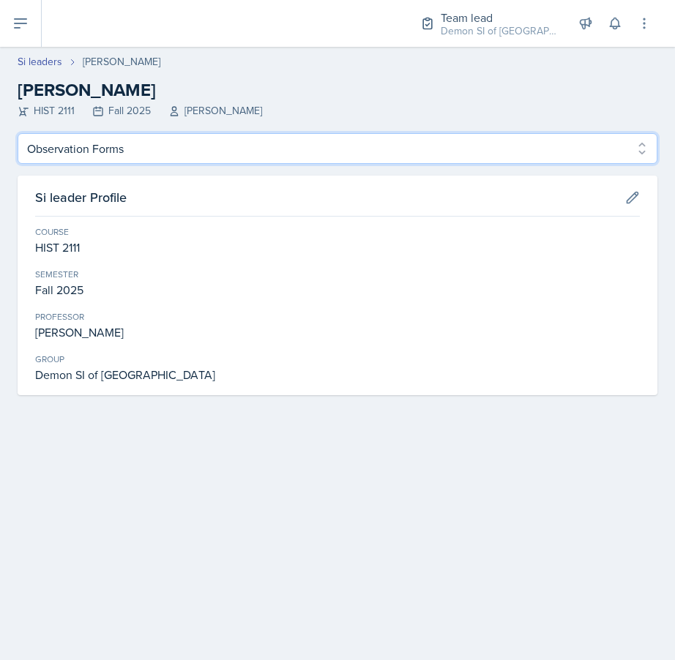
click at [18, 133] on select "Profile Planning Sheets Observation Forms Uploads" at bounding box center [338, 148] width 640 height 31
click at [152, 138] on select "Profile Planning Sheets Observation Forms Uploads" at bounding box center [338, 148] width 640 height 31
select select "Observation Forms"
click at [18, 133] on select "Profile Planning Sheets Observation Forms Uploads" at bounding box center [338, 148] width 640 height 31
click at [176, 149] on select "Profile Planning Sheets Observation Forms Uploads" at bounding box center [338, 148] width 640 height 31
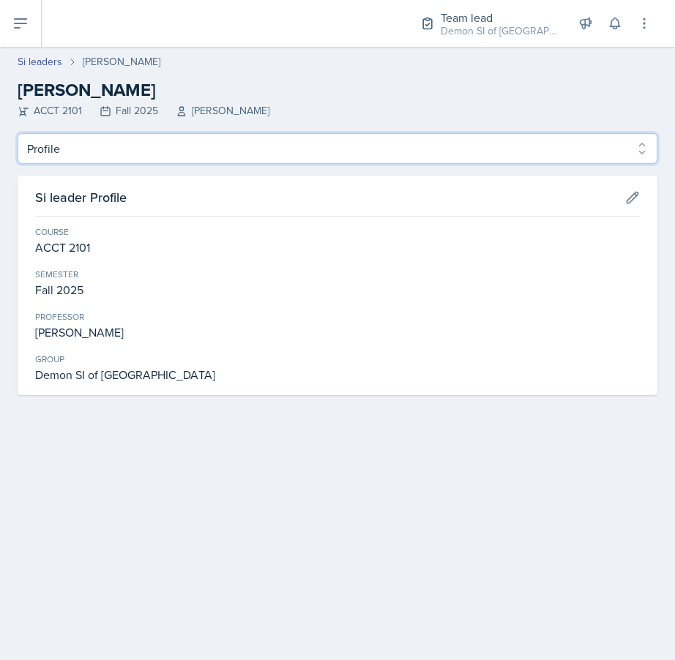
select select "Observation Forms"
click at [18, 133] on select "Profile Planning Sheets Observation Forms Uploads" at bounding box center [338, 148] width 640 height 31
click at [112, 150] on select "Profile Planning Sheets Observation Forms Uploads" at bounding box center [338, 148] width 640 height 31
click at [18, 133] on select "Profile Planning Sheets Observation Forms Uploads" at bounding box center [338, 148] width 640 height 31
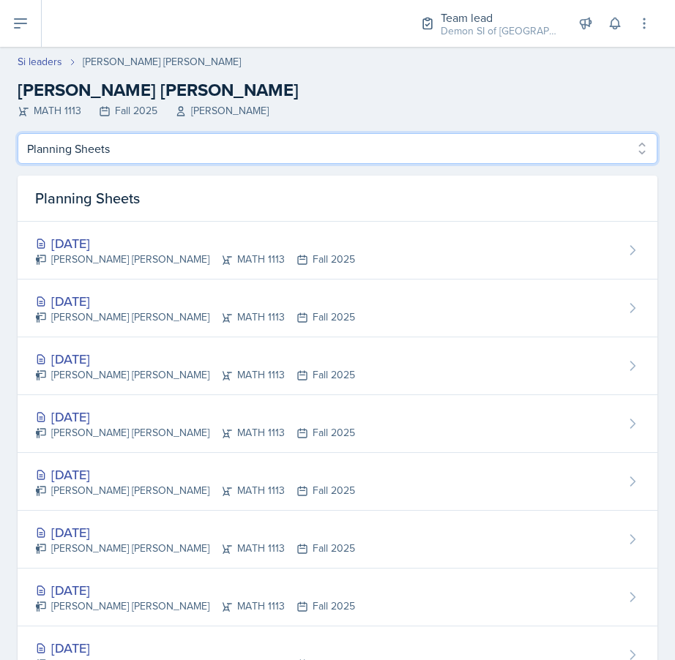
click at [116, 151] on select "Profile Planning Sheets Observation Forms Uploads" at bounding box center [338, 148] width 640 height 31
select select "Observation Forms"
click at [18, 133] on select "Profile Planning Sheets Observation Forms Uploads" at bounding box center [338, 148] width 640 height 31
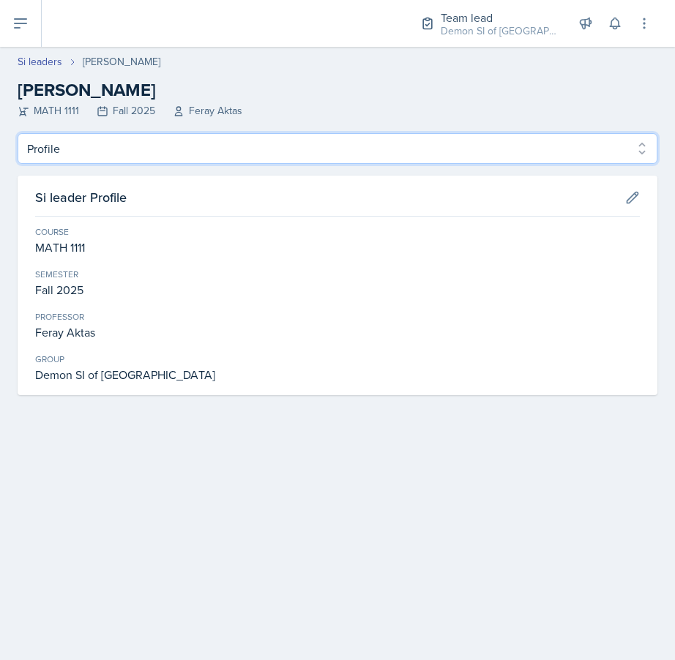
click at [82, 157] on select "Profile Planning Sheets Observation Forms Uploads" at bounding box center [338, 148] width 640 height 31
select select "Observation Forms"
click at [18, 133] on select "Profile Planning Sheets Observation Forms Uploads" at bounding box center [338, 148] width 640 height 31
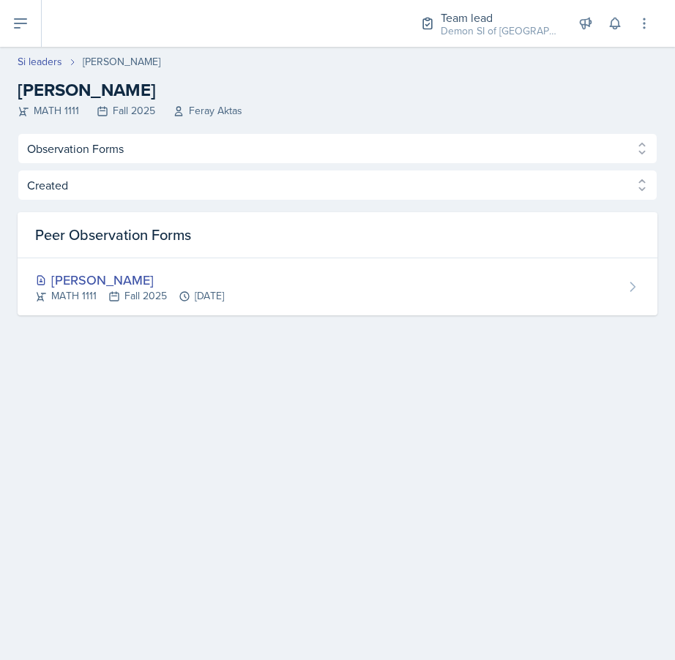
click at [112, 433] on main "Si leaders [PERSON_NAME] [PERSON_NAME] MATH 1111 Fall 2025 Feray Aktas Profile …" at bounding box center [337, 353] width 675 height 613
